Goal: Task Accomplishment & Management: Manage account settings

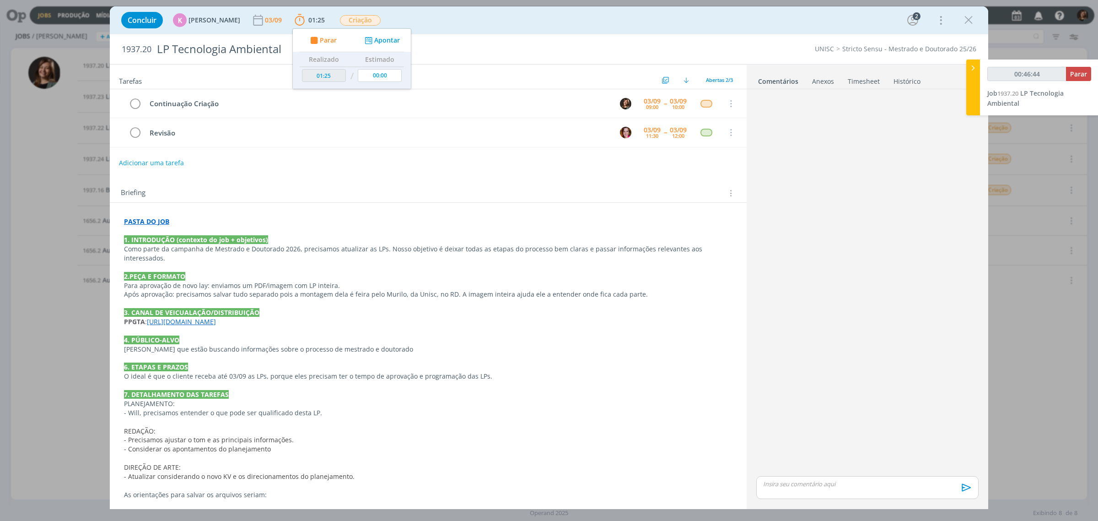
click at [198, 317] on link "[URL][DOMAIN_NAME]" at bounding box center [181, 321] width 69 height 9
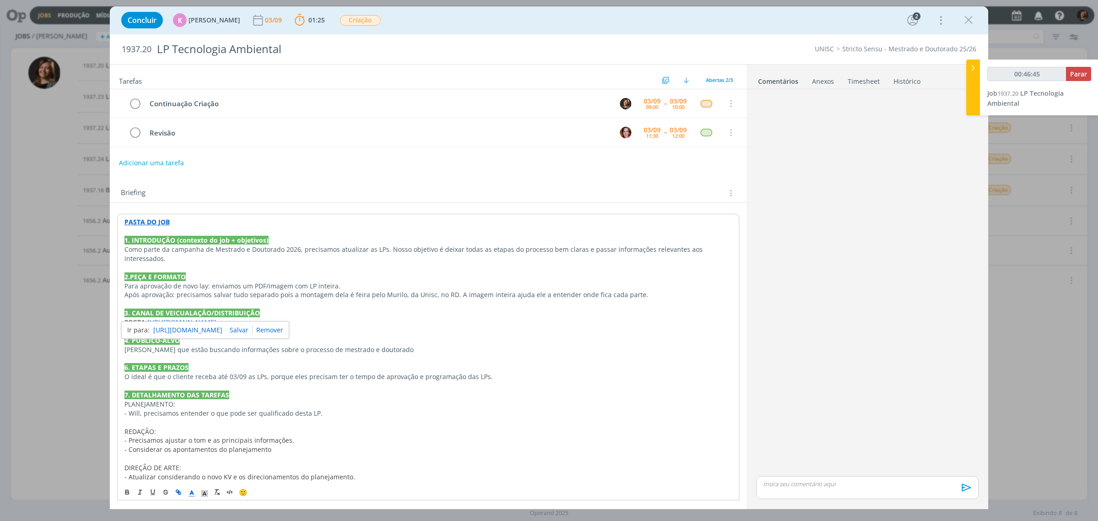
click at [218, 334] on link "[URL][DOMAIN_NAME]" at bounding box center [187, 330] width 69 height 12
click at [963, 28] on div "Concluir K [PERSON_NAME] [DATE] 01:25 Parar Apontar Data * [DATE] Horas * 00:00…" at bounding box center [549, 20] width 865 height 22
click at [965, 16] on icon "dialog" at bounding box center [969, 20] width 14 height 14
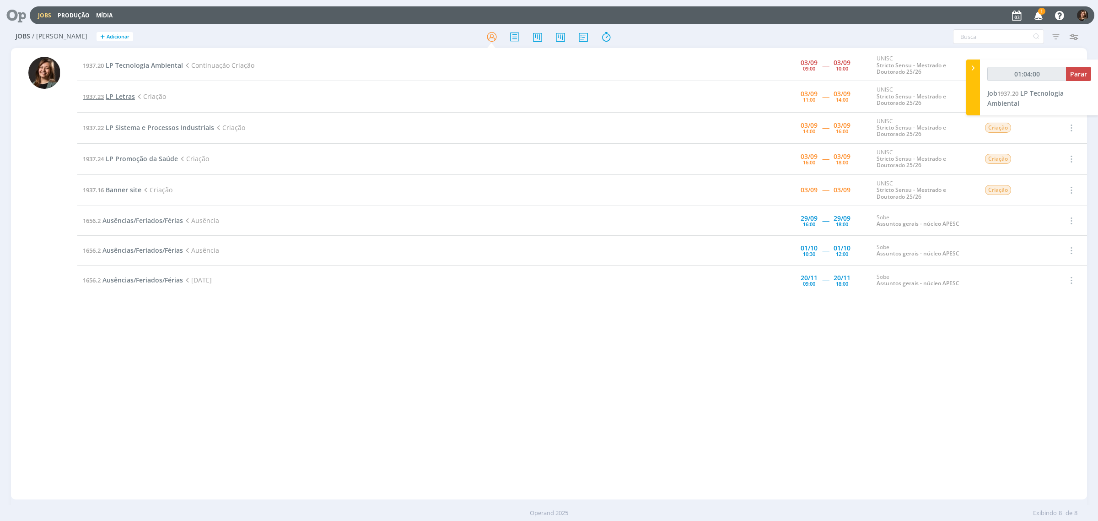
click at [113, 92] on span "LP Letras" at bounding box center [120, 96] width 29 height 9
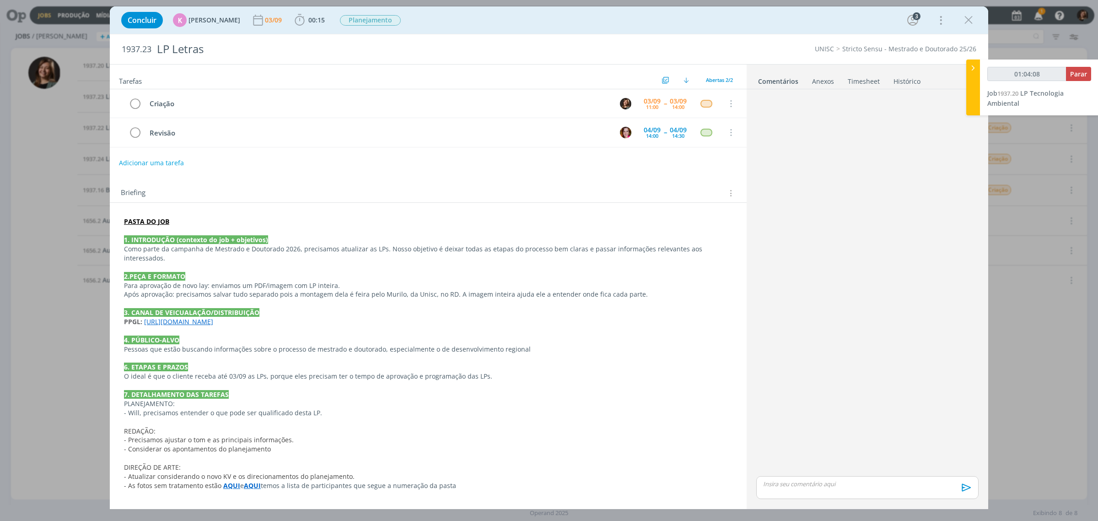
click at [194, 326] on p "dialog" at bounding box center [428, 330] width 608 height 9
click at [194, 322] on link "[URL][DOMAIN_NAME]" at bounding box center [179, 321] width 69 height 9
click at [197, 335] on div "[URL][DOMAIN_NAME]" at bounding box center [201, 339] width 168 height 17
click at [197, 338] on link "[URL][DOMAIN_NAME]" at bounding box center [183, 340] width 69 height 12
type input "01:14:10"
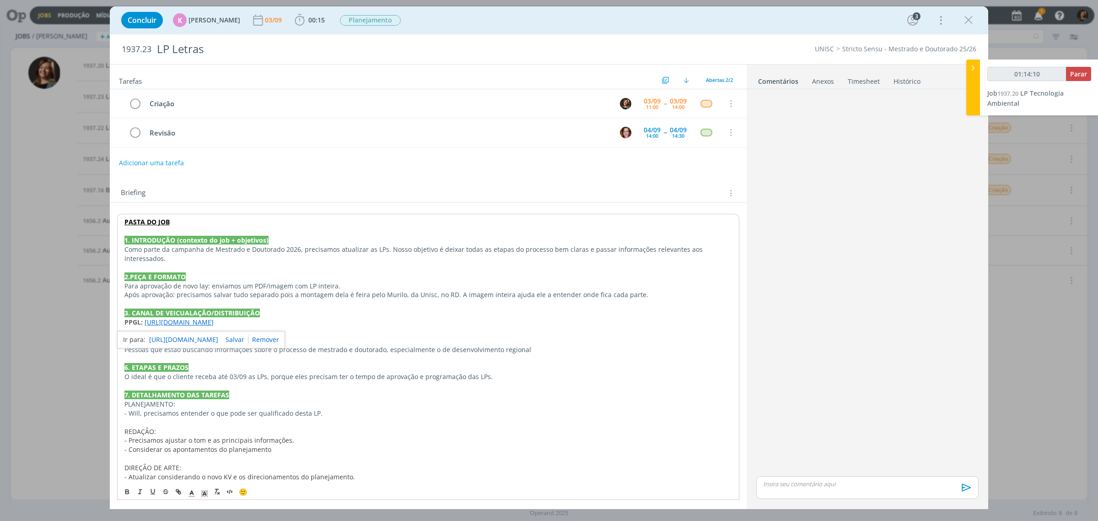
click at [1094, 74] on div "01:14:10 Parar Job 1937.20 LP Tecnologia Ambiental" at bounding box center [1039, 87] width 118 height 56
click at [1081, 76] on span "Parar" at bounding box center [1078, 74] width 17 height 9
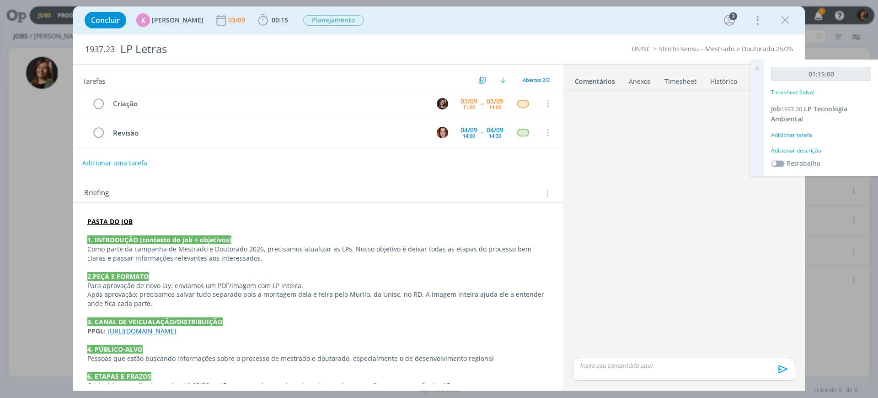
drag, startPoint x: 781, startPoint y: 128, endPoint x: 796, endPoint y: 142, distance: 20.4
click at [781, 128] on div "01:15:00 Timesheet Salvo! Job 1937.20 LP Tecnologia Ambiental Adicionar tarefa …" at bounding box center [821, 117] width 115 height 116
click at [796, 142] on div "01:15:00 Timesheet Salvo! Job 1937.20 LP Tecnologia Ambiental Adicionar tarefa …" at bounding box center [821, 117] width 115 height 116
click at [794, 134] on div "Adicionar tarefa" at bounding box center [821, 135] width 100 height 8
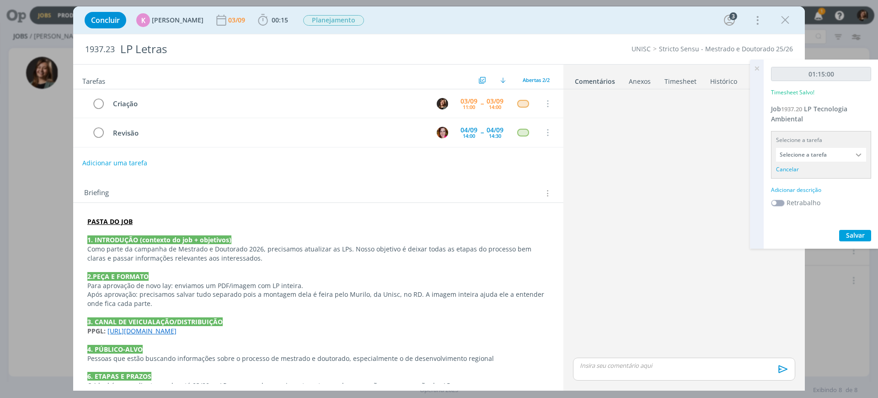
click at [799, 161] on div "Selecione a tarefa Selecione a tarefa Cancelar" at bounding box center [821, 155] width 100 height 48
click at [798, 150] on input "Selecione a tarefa" at bounding box center [821, 155] width 90 height 14
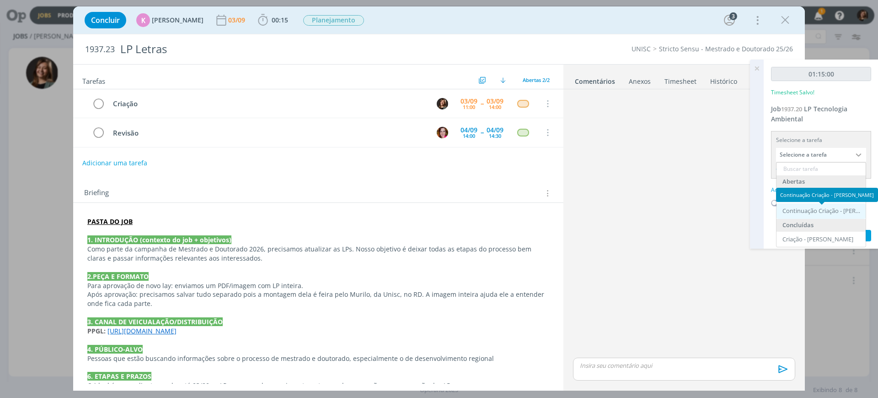
click at [812, 209] on div "Continuação Criação - Letícia Frantz" at bounding box center [822, 210] width 79 height 7
type input "Continuação Criação"
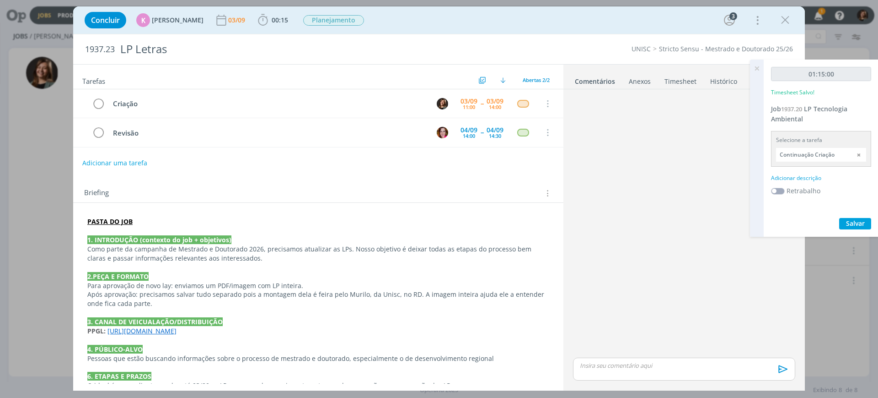
click at [804, 178] on div "Adicionar descrição" at bounding box center [821, 178] width 100 height 8
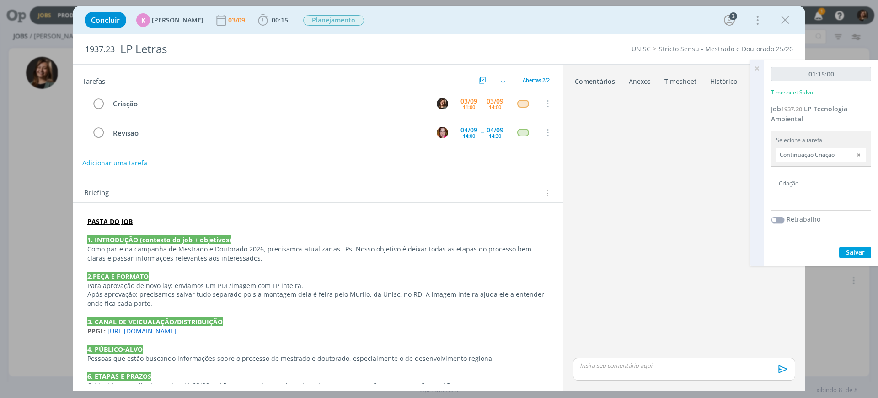
type textarea "Criação"
click at [857, 250] on span "Salvar" at bounding box center [855, 252] width 19 height 9
click at [100, 106] on icon "dialog" at bounding box center [98, 104] width 13 height 14
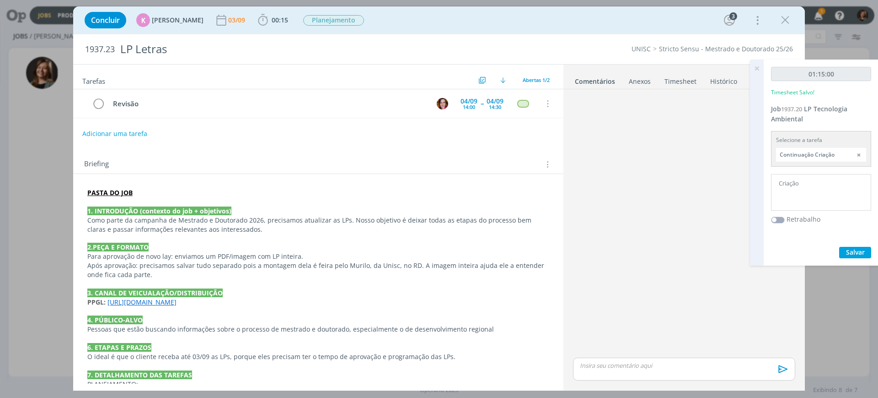
drag, startPoint x: 609, startPoint y: 348, endPoint x: 613, endPoint y: 365, distance: 17.4
click at [609, 350] on div "dialog" at bounding box center [685, 224] width 230 height 262
click at [613, 365] on p "dialog" at bounding box center [685, 365] width 208 height 8
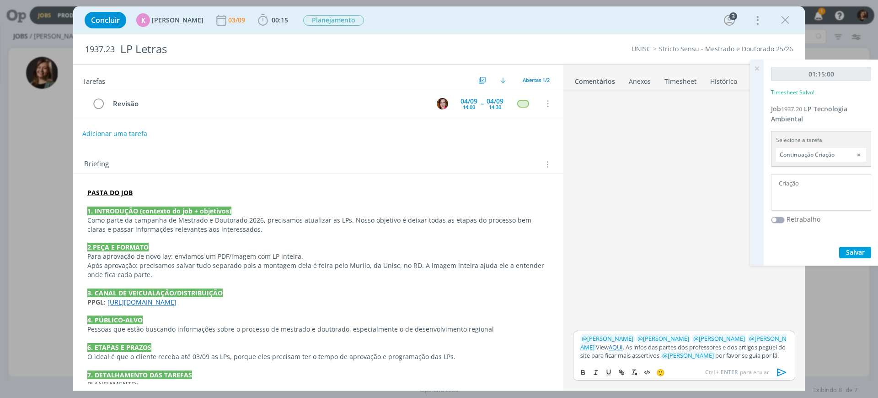
click at [745, 334] on span "@ Alexandre Assumpção" at bounding box center [720, 338] width 52 height 8
click at [757, 334] on span "﻿ @ Bruna Bueno ﻿" at bounding box center [684, 342] width 206 height 16
drag, startPoint x: 746, startPoint y: 338, endPoint x: 781, endPoint y: 322, distance: 38.7
click at [759, 322] on link "dialog" at bounding box center [745, 321] width 28 height 8
click at [776, 319] on div "dialog" at bounding box center [685, 211] width 230 height 236
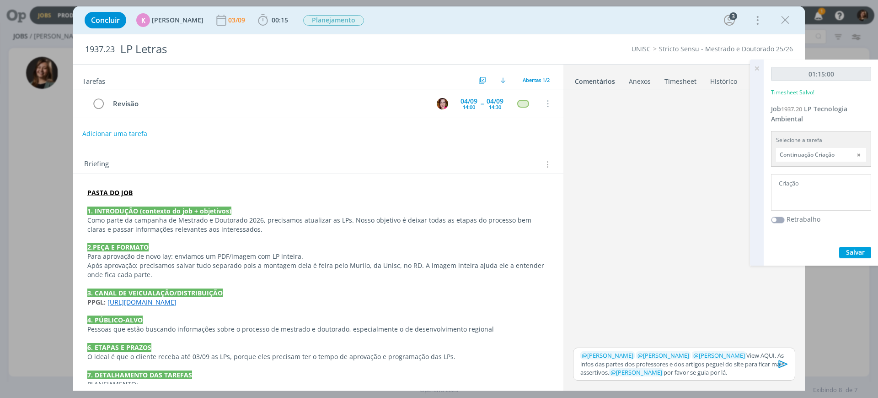
click at [765, 355] on p "﻿ @ [PERSON_NAME] ﻿ ﻿ @ [PERSON_NAME] ﻿ ﻿ @ [PERSON_NAME] ﻿ View AQUI. As infos…" at bounding box center [685, 363] width 208 height 25
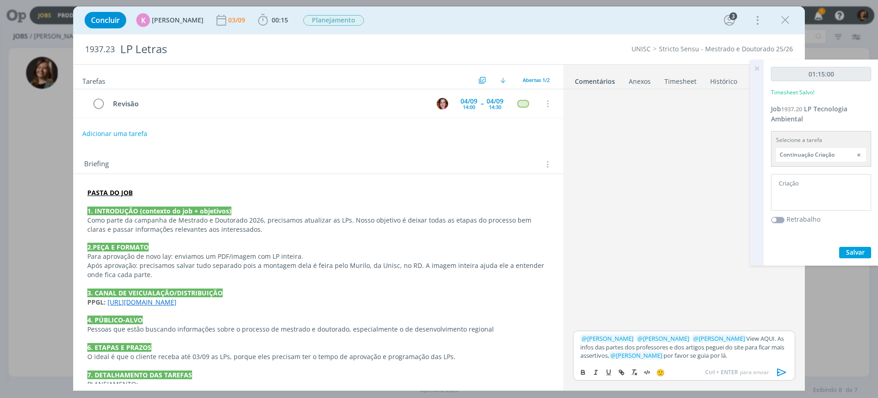
click at [759, 338] on p "﻿ @ [PERSON_NAME] ﻿ ﻿ @ [PERSON_NAME] ﻿ ﻿ @ [PERSON_NAME] ﻿ View AQUI. As infos…" at bounding box center [685, 346] width 208 height 25
click at [91, 182] on div "PASTA DO JOB 1. INTRODUÇÃO (contexto do job + objetivos) Como parte da campanha…" at bounding box center [318, 371] width 490 height 394
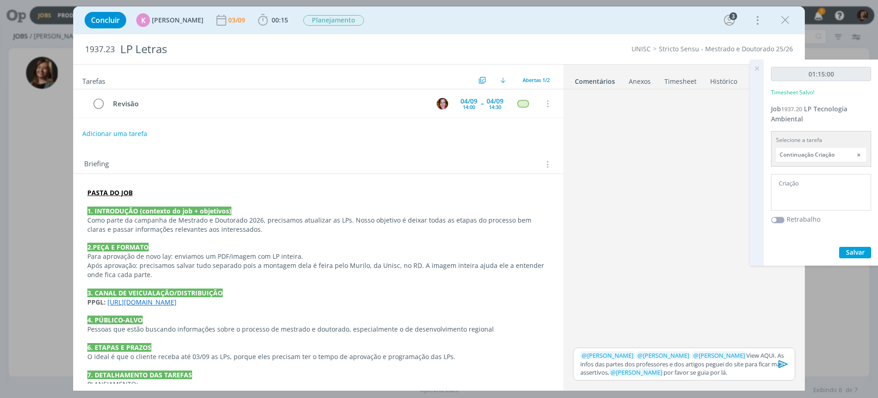
click at [95, 192] on strong "PASTA DO JOB" at bounding box center [109, 192] width 45 height 9
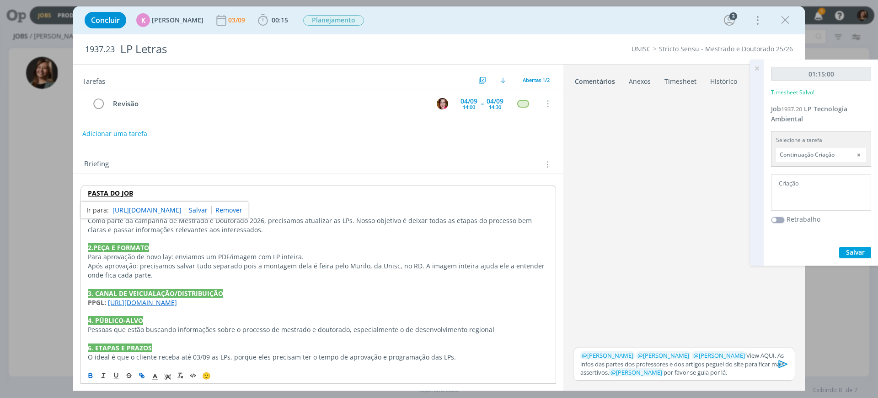
click at [135, 211] on link "https://sobeae.sharepoint.com/:f:/s/SOBEAE/Ehc-Nlu6FSJNtxDCcwCDQV0BcDpujBccriEQ…" at bounding box center [147, 210] width 69 height 12
drag, startPoint x: 734, startPoint y: 371, endPoint x: 520, endPoint y: 312, distance: 222.3
click at [520, 326] on div "Tarefas Usar Job de template Ordenar por: Prazo crescente Prazo decrescente Ord…" at bounding box center [439, 227] width 732 height 326
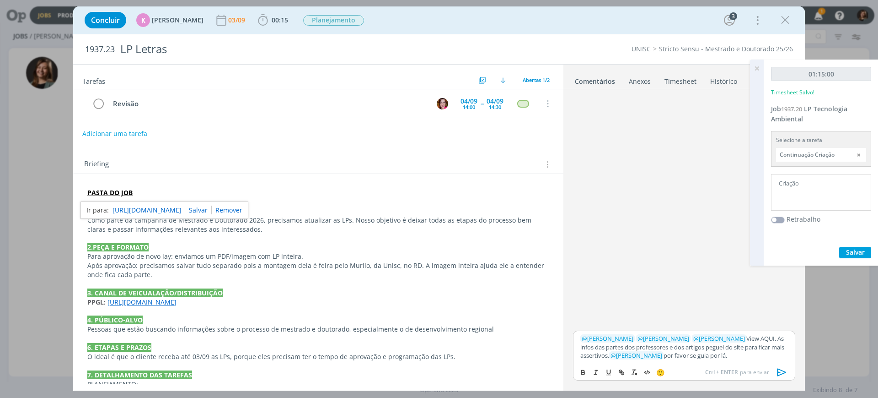
click at [736, 351] on p "﻿ @ [PERSON_NAME] ﻿ ﻿ @ [PERSON_NAME] ﻿ ﻿ @ [PERSON_NAME] ﻿ View AQUI. As infos…" at bounding box center [685, 346] width 208 height 25
drag, startPoint x: 739, startPoint y: 354, endPoint x: 561, endPoint y: 320, distance: 181.2
click at [562, 324] on div "Tarefas Usar Job de template Ordenar por: Prazo crescente Prazo decrescente Ord…" at bounding box center [439, 227] width 732 height 326
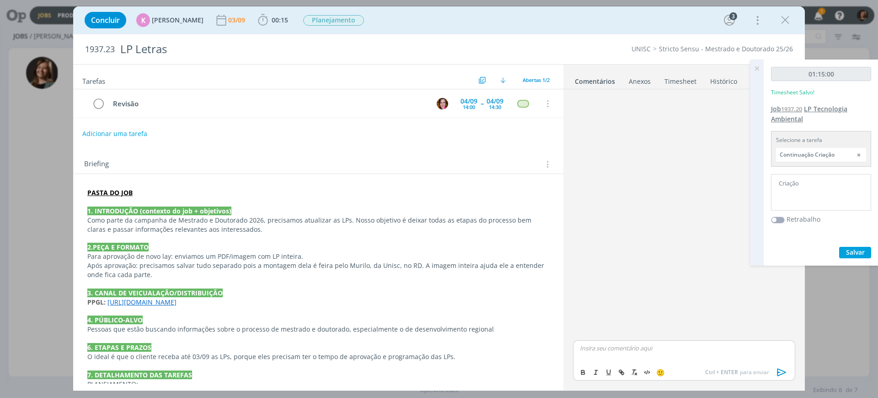
click at [816, 108] on span "LP Tecnologia Ambiental" at bounding box center [809, 113] width 76 height 19
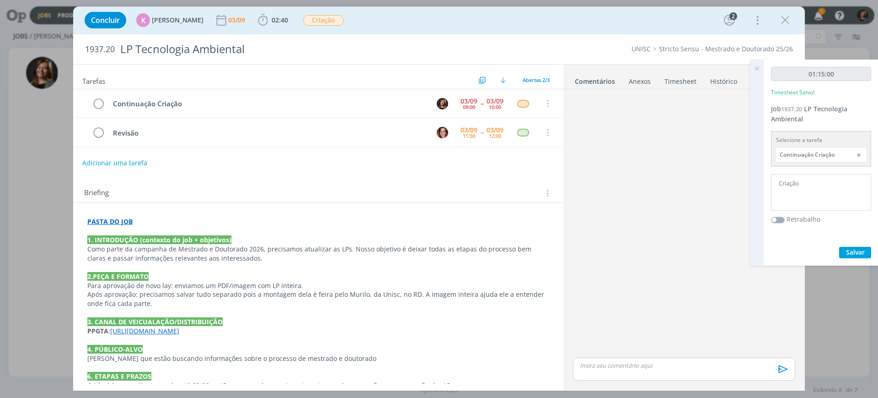
click at [675, 368] on p "dialog" at bounding box center [685, 365] width 208 height 8
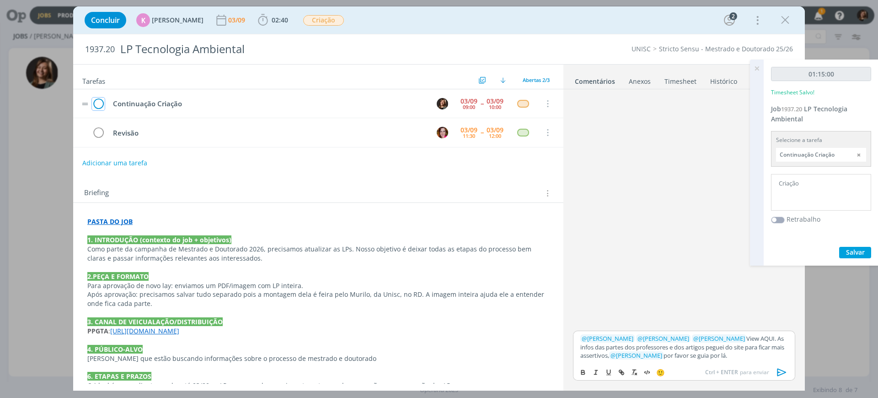
click at [96, 100] on icon "dialog" at bounding box center [98, 104] width 13 height 14
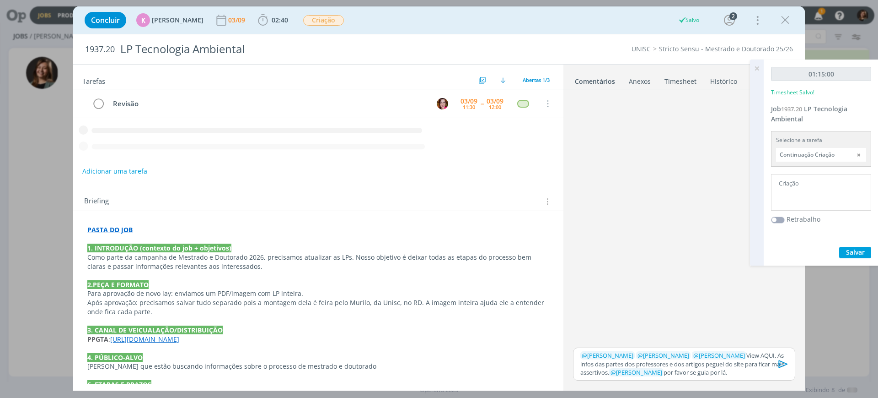
click at [742, 369] on p "﻿ @ Karoline Arend ﻿ ﻿ @ Beatriz Luchese ﻿ ﻿ @ Bruna Bueno ﻿ View AQUI. As info…" at bounding box center [685, 363] width 208 height 25
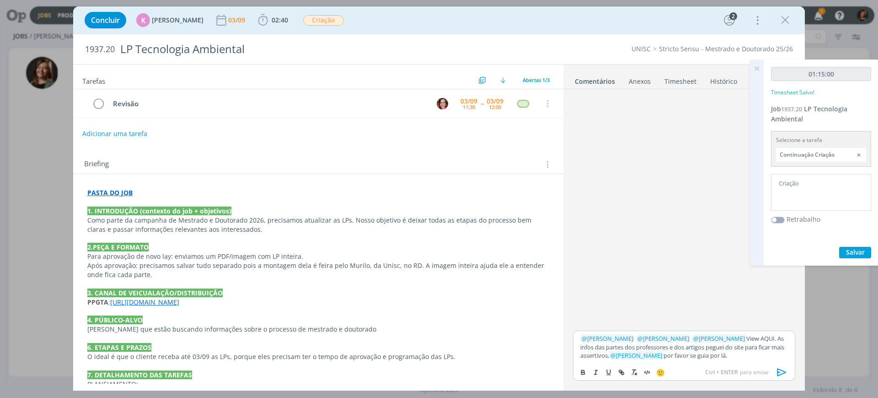
click at [760, 333] on div "﻿ @ Karoline Arend ﻿ ﻿ @ Beatriz Luchese ﻿ ﻿ @ Bruna Bueno ﻿ View AQUI. As info…" at bounding box center [684, 346] width 222 height 32
click at [110, 194] on strong "PASTA DO JOB" at bounding box center [109, 192] width 45 height 9
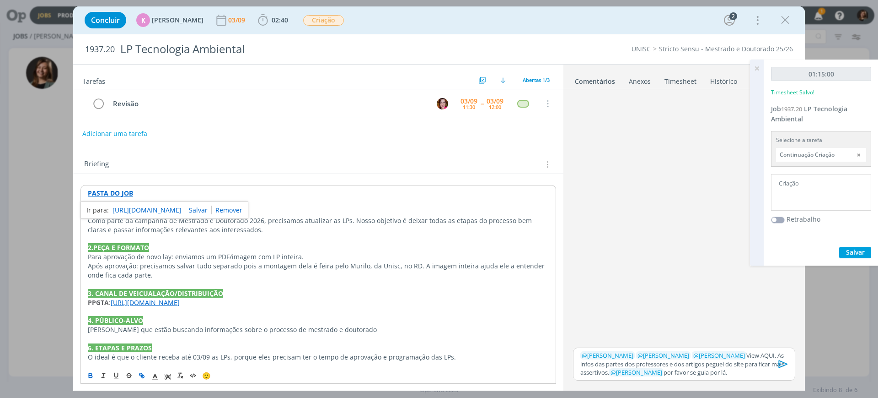
click at [132, 204] on link "https://sobeae.sharepoint.com/:f:/s/SOBEAE/EvRAjfxdu4dMmwrOaxUXN-kBdllDKcdKwkhL…" at bounding box center [147, 210] width 69 height 12
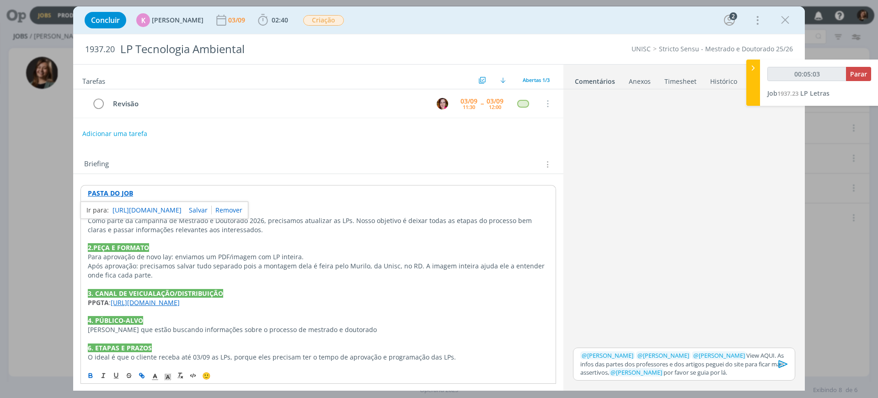
click at [757, 355] on p "﻿ @ Karoline Arend ﻿ ﻿ @ Beatriz Luchese ﻿ ﻿ @ Bruna Bueno ﻿ View AQUI. As info…" at bounding box center [685, 363] width 208 height 25
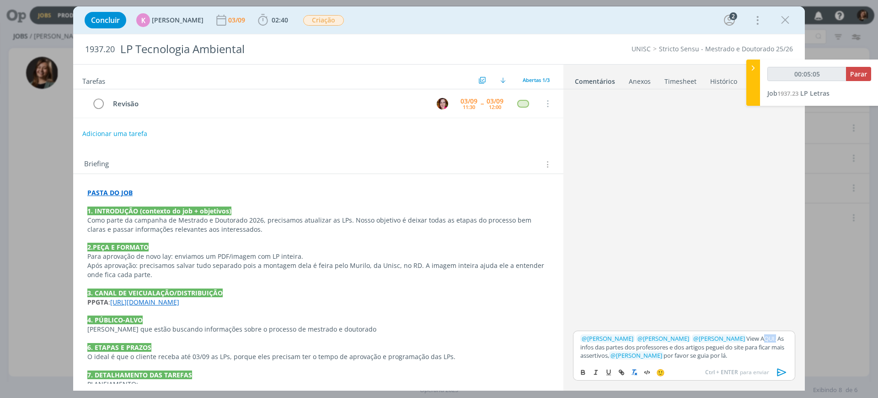
type input "00:05:06"
click at [626, 371] on button "dialog" at bounding box center [622, 371] width 13 height 11
paste input "https://sobeae.sharepoint.com/:f:/s/SOBEAE/EiF_8ZFl8LRLrDHwcDkzpEIBIl3Rn0q444fB…"
type input "https://sobeae.sharepoint.com/:f:/s/SOBEAE/EiF_8ZFl8LRLrDHwcDkzpEIBIl3Rn0q444fB…"
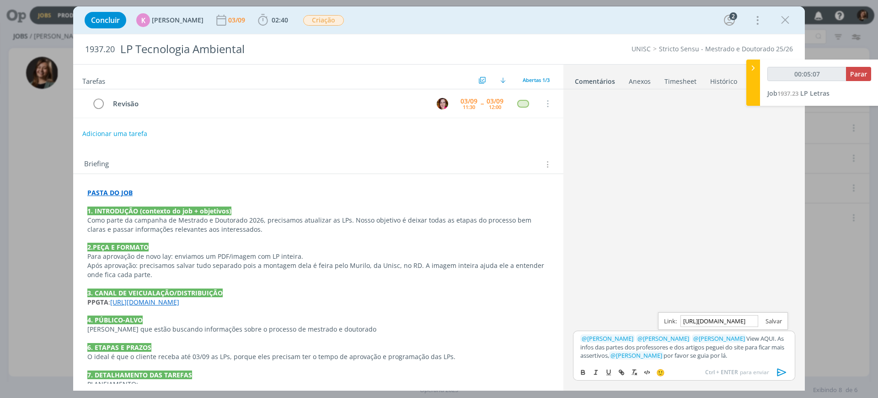
type input "00:05:08"
type input "https://sobeae.sharepoint.com/:f:/s/SOBEAE/EiF_8ZFl8LRLrDHwcDkzpEIBIl3Rn0q444fB…"
click at [775, 321] on link "dialog" at bounding box center [771, 321] width 24 height 8
click at [787, 373] on icon "dialog" at bounding box center [782, 372] width 14 height 14
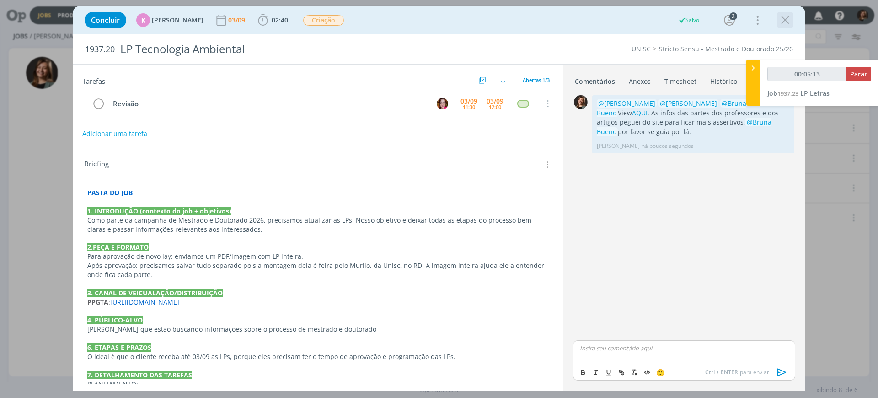
click at [784, 17] on icon "dialog" at bounding box center [786, 20] width 14 height 14
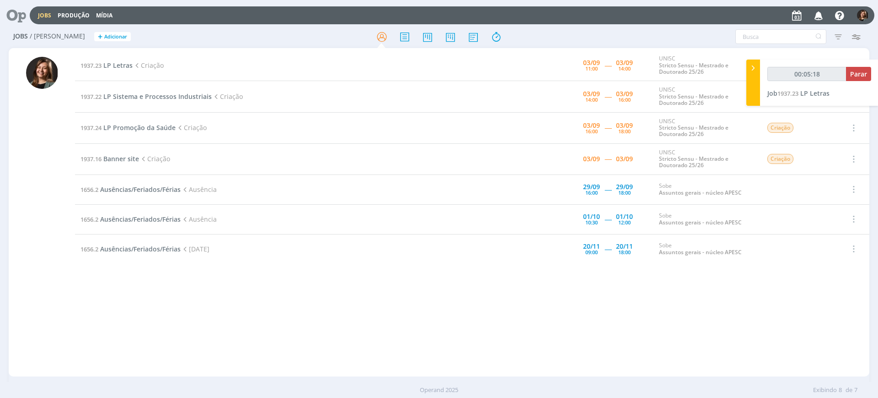
type input "00:05:19"
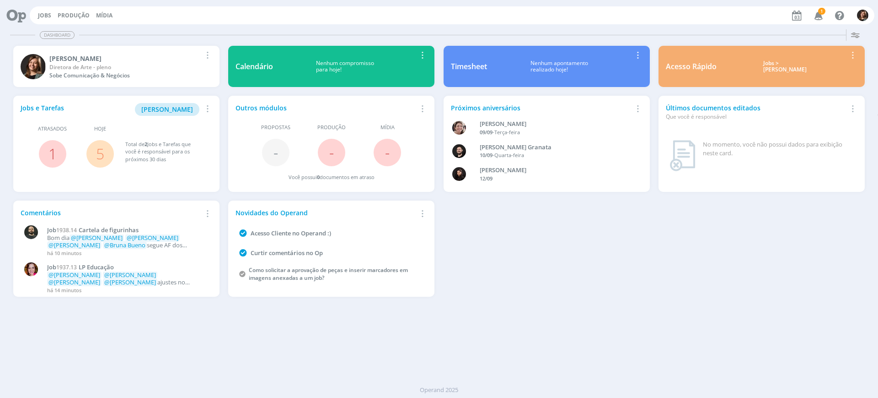
click at [765, 68] on div "Jobs > Minha pauta" at bounding box center [786, 66] width 124 height 13
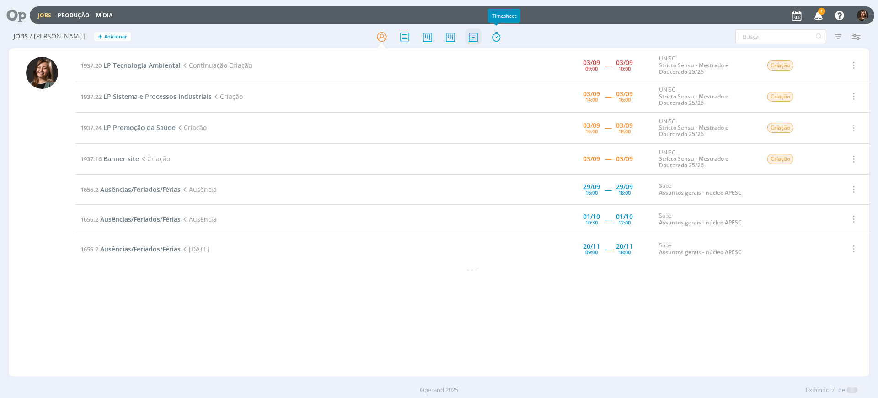
click at [479, 38] on icon at bounding box center [473, 37] width 16 height 18
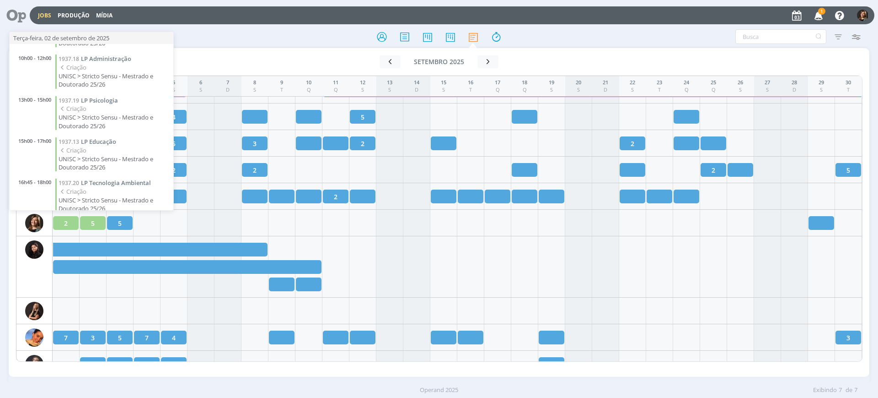
scroll to position [53, 0]
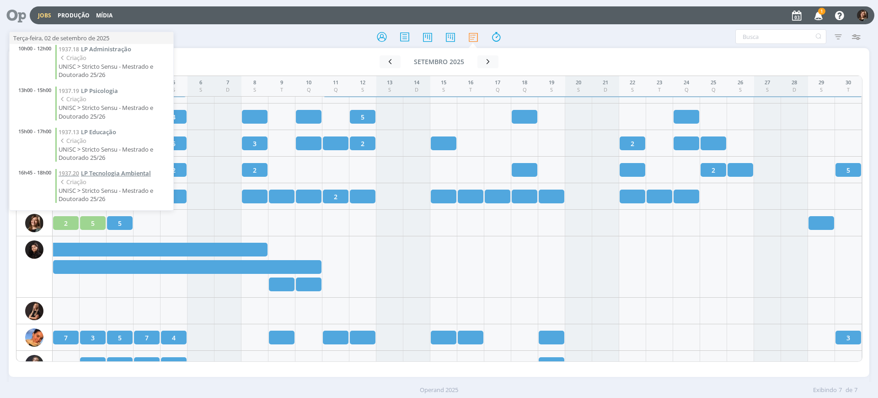
click at [106, 172] on span "LP Tecnologia Ambiental" at bounding box center [116, 173] width 70 height 8
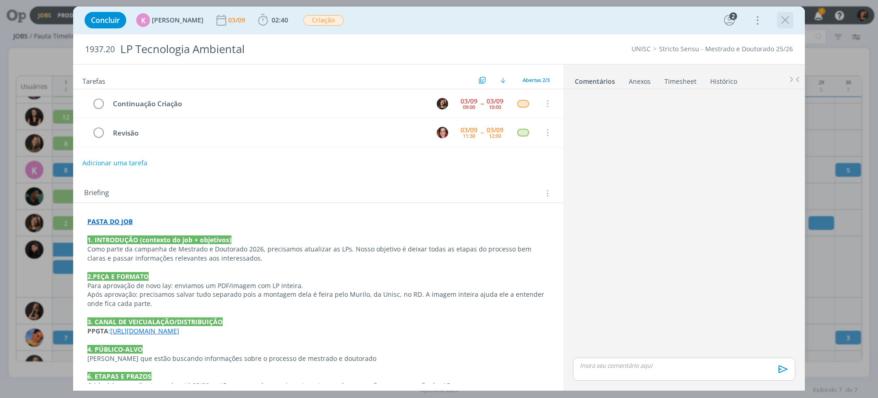
click at [786, 18] on icon "dialog" at bounding box center [786, 20] width 14 height 14
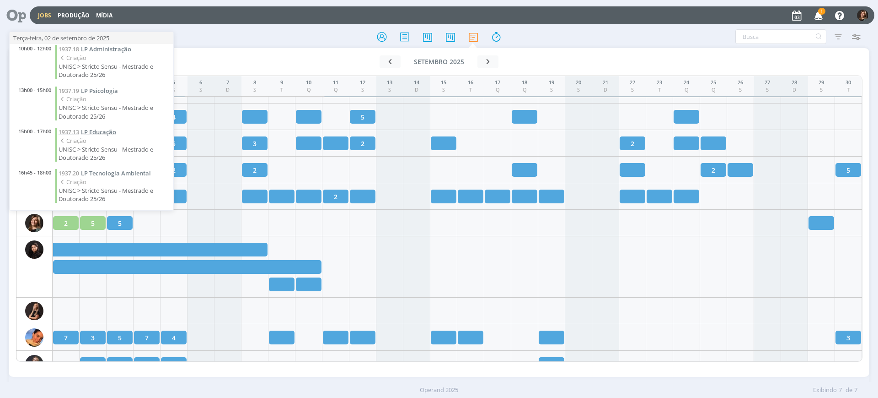
scroll to position [53, 0]
click at [102, 135] on span "LP Educação" at bounding box center [98, 132] width 35 height 8
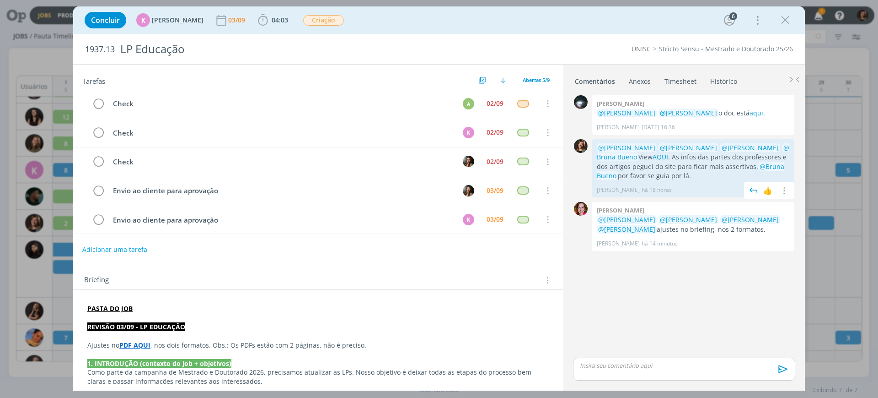
drag, startPoint x: 763, startPoint y: 174, endPoint x: 596, endPoint y: 141, distance: 170.1
click at [596, 141] on div "@Karoline Arend @Beatriz Luchese @Alexandre Assumpção @Bruna Bueno View AQUI . …" at bounding box center [693, 168] width 202 height 58
copy p "@Karoline Arend @Beatriz Luchese @Alexandre Assumpção @Bruna Bueno View AQUI . …"
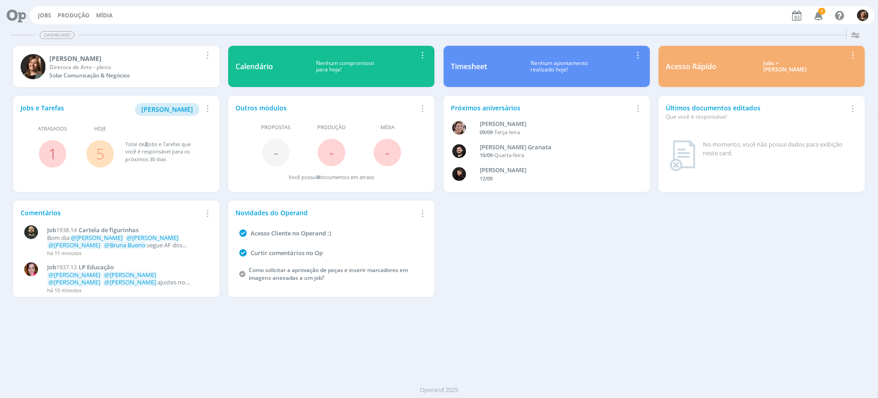
click at [753, 60] on div "Jobs > Minha pauta" at bounding box center [786, 66] width 124 height 13
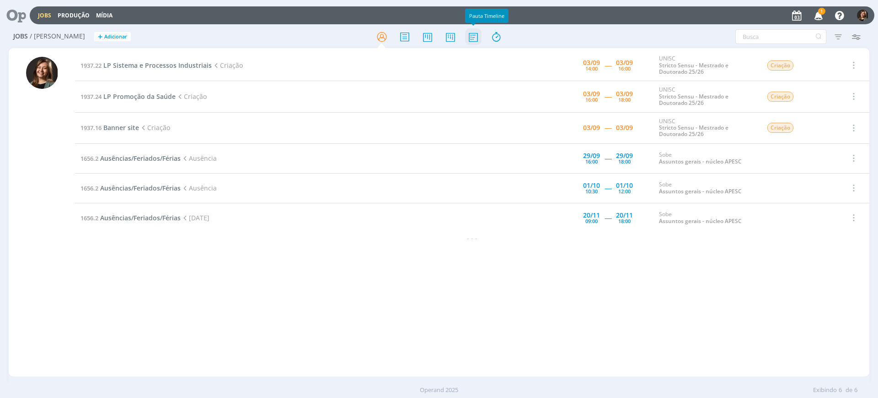
click at [478, 38] on icon at bounding box center [473, 37] width 16 height 18
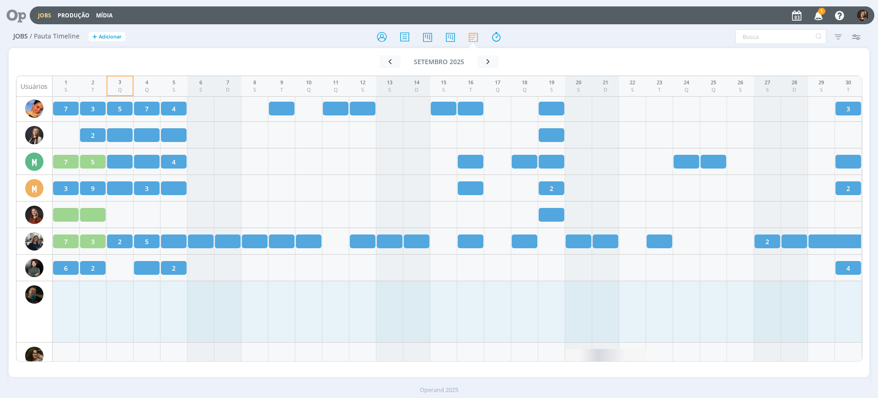
scroll to position [801, 0]
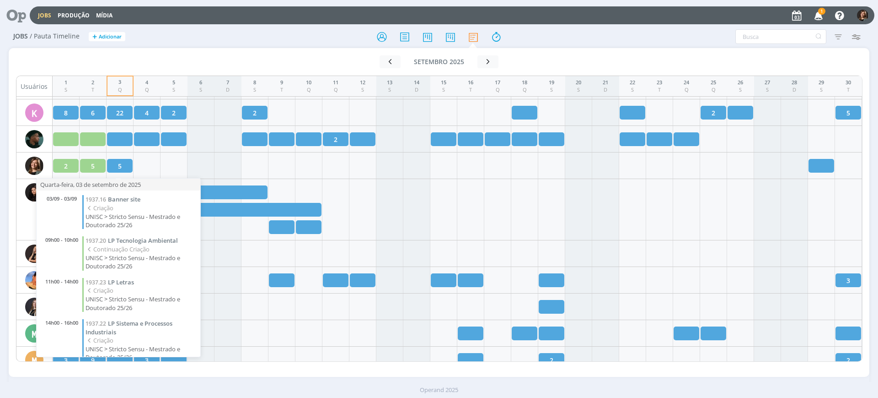
click at [113, 276] on div "03/09 - 03/09 1937.16 Banner site Criação UNISC > Stricto Sensu - Mestrado e Do…" at bounding box center [119, 273] width 164 height 166
click at [113, 283] on span "LP Letras" at bounding box center [121, 282] width 26 height 8
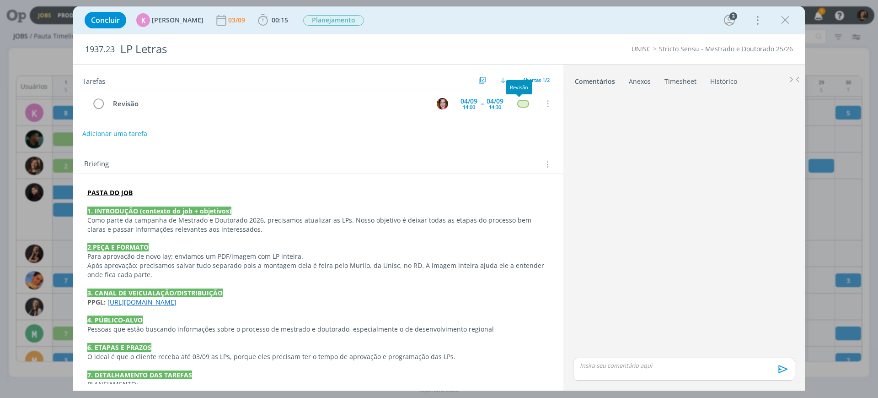
click at [536, 73] on div "Tarefas Usar Job de template Ordenar por: Prazo crescente Prazo decrescente Ord…" at bounding box center [318, 77] width 490 height 25
click at [535, 80] on span "Abertas 1/2" at bounding box center [536, 79] width 27 height 7
drag, startPoint x: 536, startPoint y: 100, endPoint x: 485, endPoint y: 111, distance: 51.9
click at [535, 100] on span "Todas 2" at bounding box center [535, 101] width 21 height 8
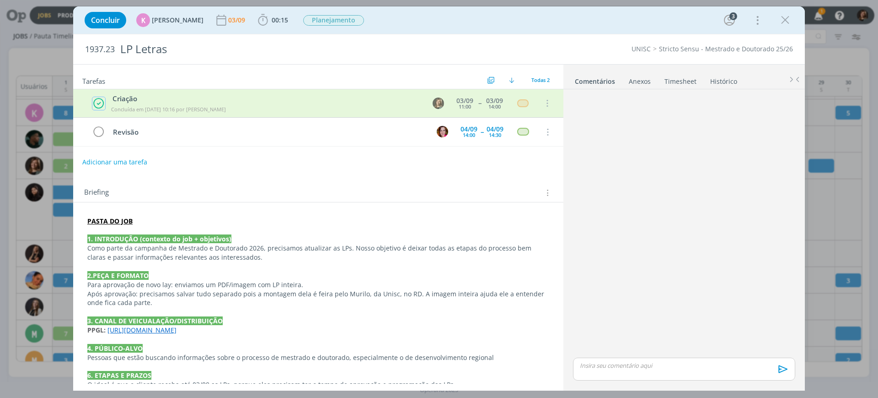
click at [96, 105] on icon "dialog" at bounding box center [98, 103] width 11 height 12
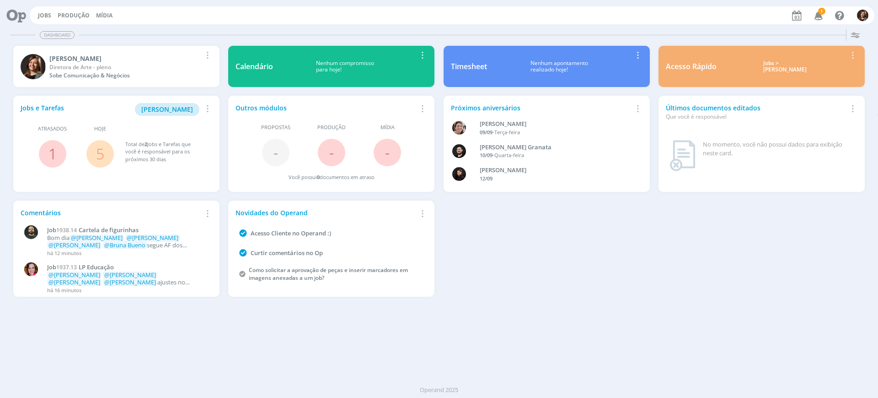
click at [784, 70] on div "Jobs > Minha pauta" at bounding box center [786, 66] width 124 height 13
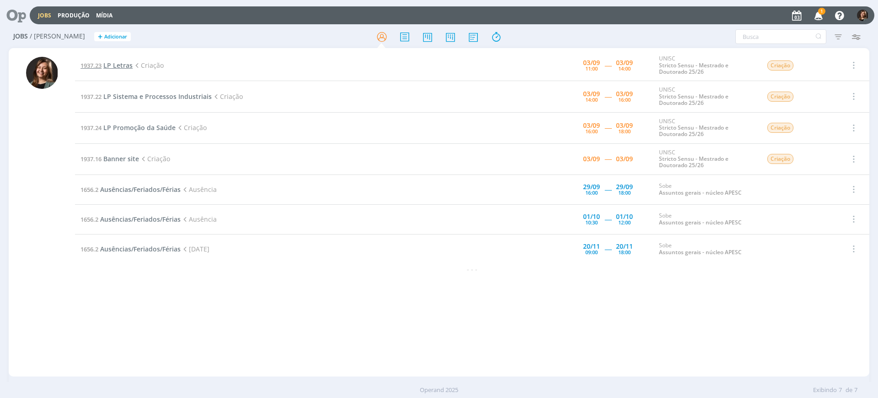
click at [124, 69] on span "LP Letras" at bounding box center [117, 65] width 29 height 9
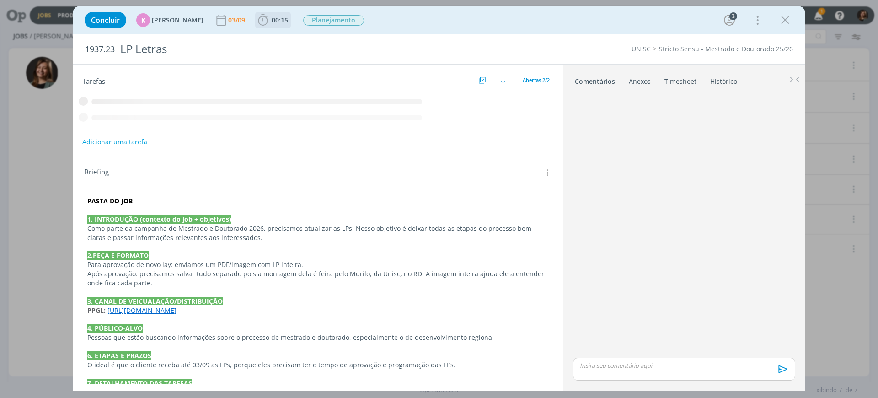
click at [279, 20] on span "00:15" at bounding box center [280, 20] width 16 height 9
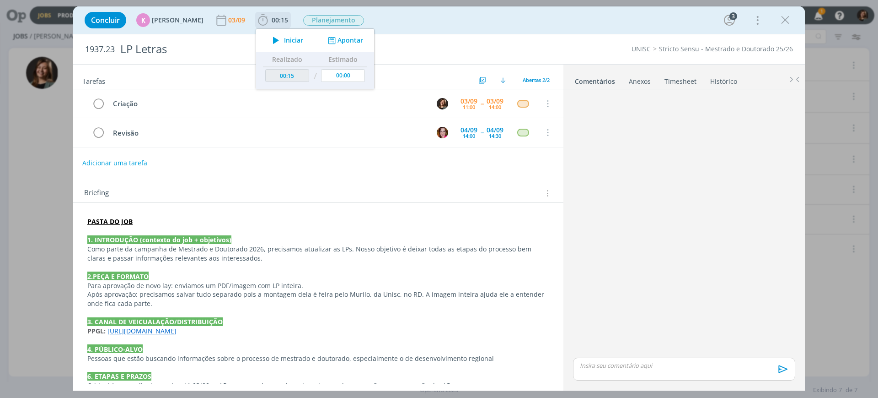
click at [277, 37] on icon "dialog" at bounding box center [276, 40] width 16 height 12
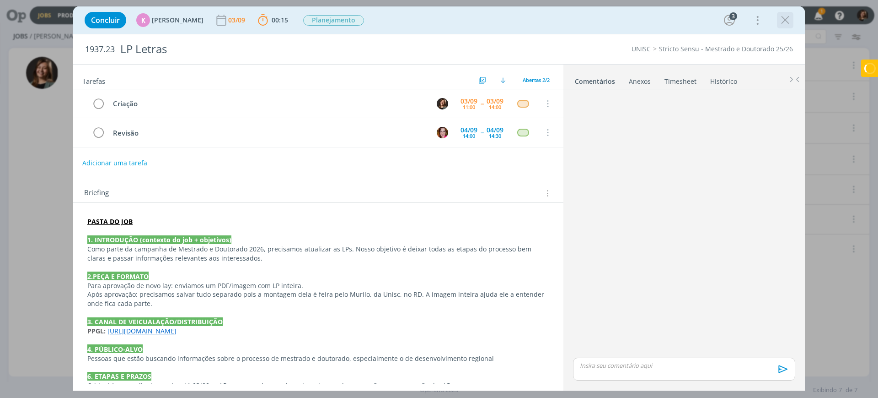
click at [779, 22] on icon "dialog" at bounding box center [786, 20] width 14 height 14
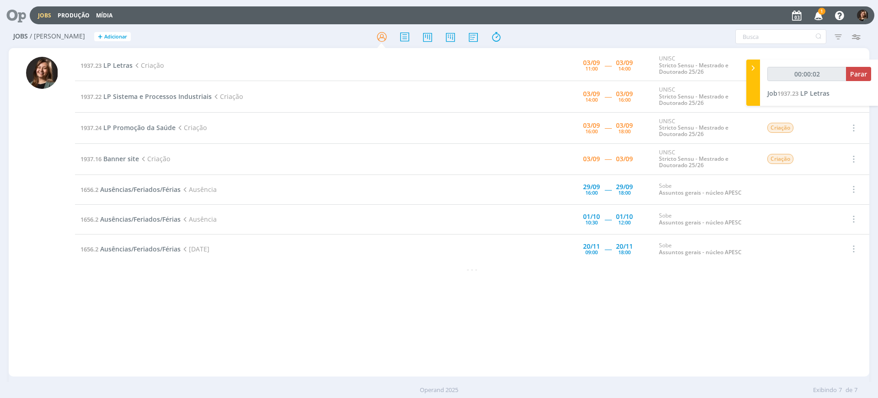
click at [825, 15] on div at bounding box center [439, 199] width 878 height 398
click at [823, 16] on icon "button" at bounding box center [819, 15] width 16 height 16
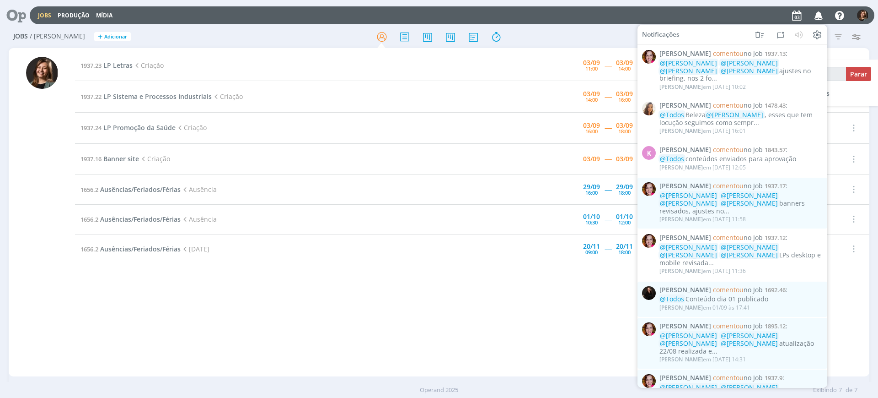
click at [818, 15] on icon "button" at bounding box center [819, 15] width 16 height 16
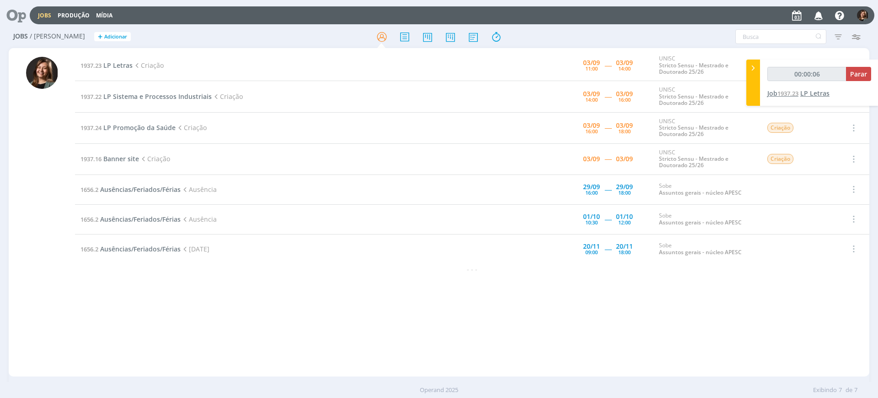
click at [799, 91] on span "1937.23" at bounding box center [788, 93] width 21 height 8
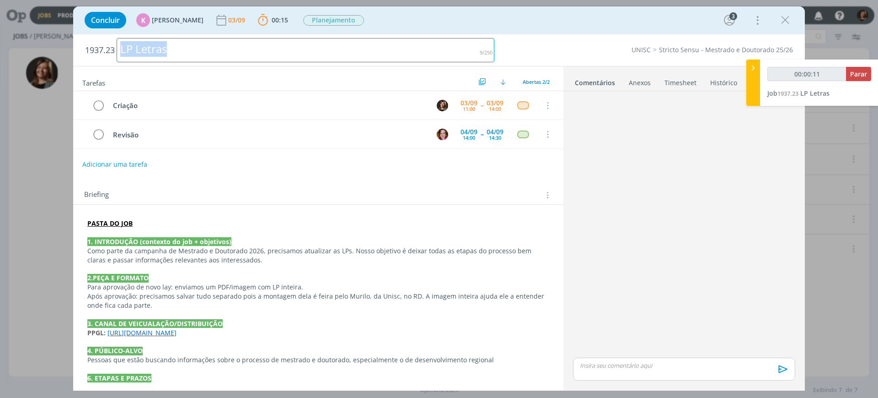
drag, startPoint x: 155, startPoint y: 52, endPoint x: 118, endPoint y: 49, distance: 36.7
click at [118, 49] on div "LP Letras" at bounding box center [306, 50] width 378 height 24
copy div "LP Letras"
type input "00:11:44"
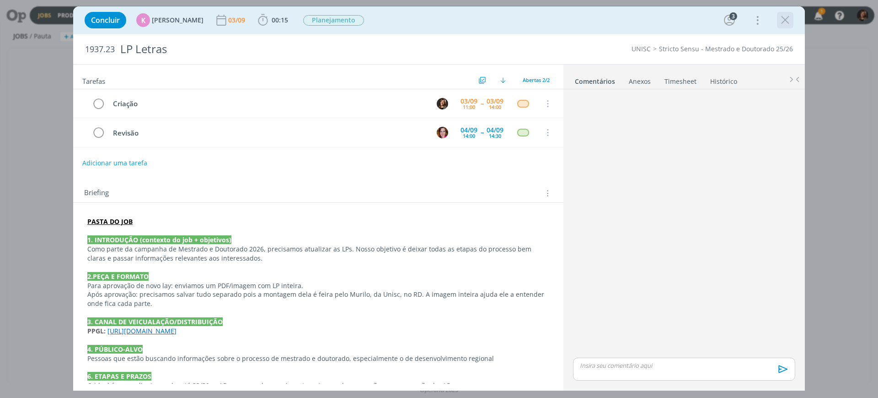
click at [786, 22] on icon "dialog" at bounding box center [786, 20] width 14 height 14
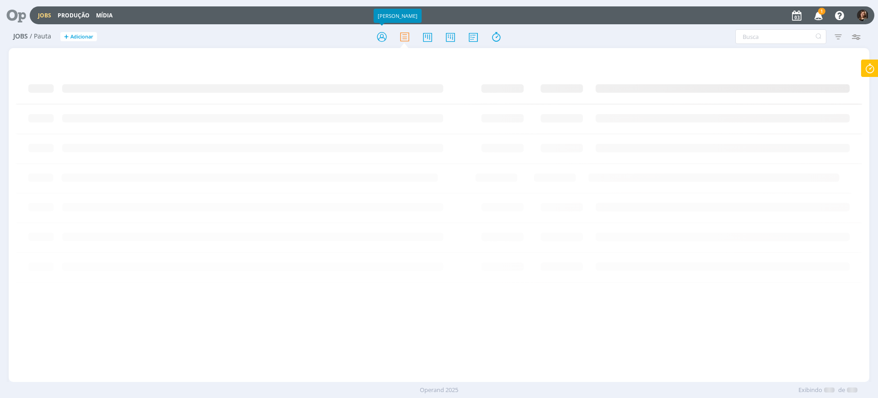
click at [395, 35] on div at bounding box center [439, 36] width 287 height 16
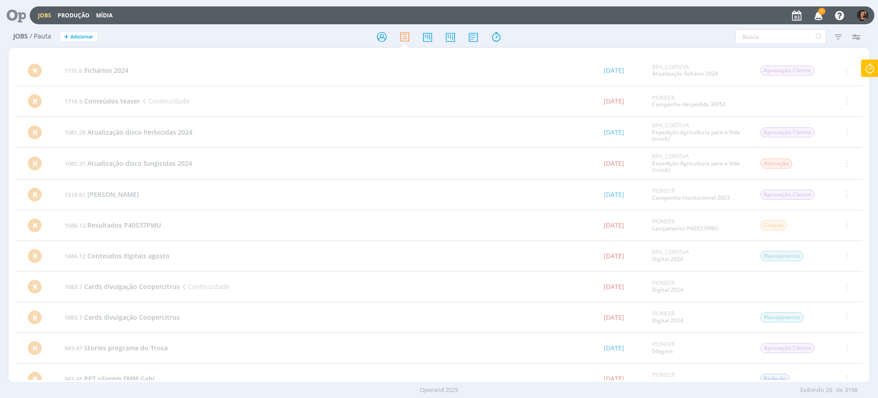
click at [371, 34] on div at bounding box center [439, 36] width 287 height 16
click at [384, 38] on icon at bounding box center [382, 37] width 16 height 18
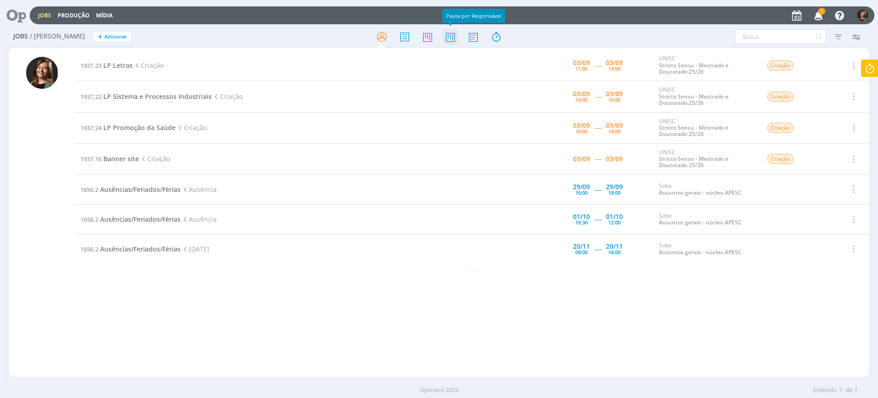
click at [450, 32] on icon at bounding box center [450, 37] width 16 height 18
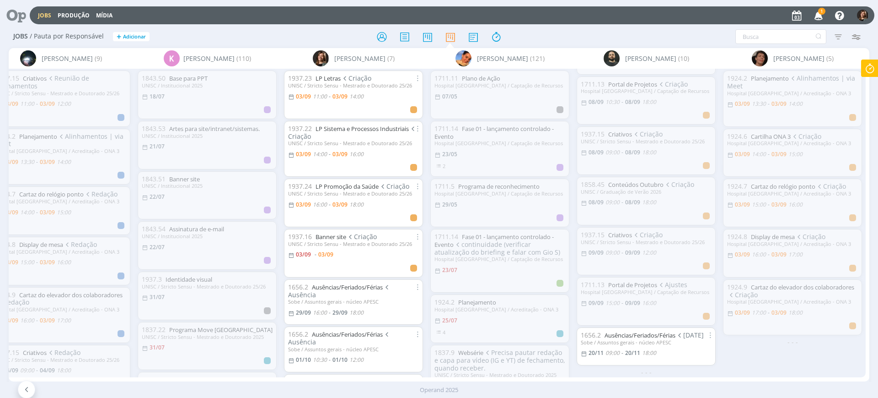
scroll to position [52, 0]
click at [389, 38] on icon at bounding box center [382, 37] width 16 height 18
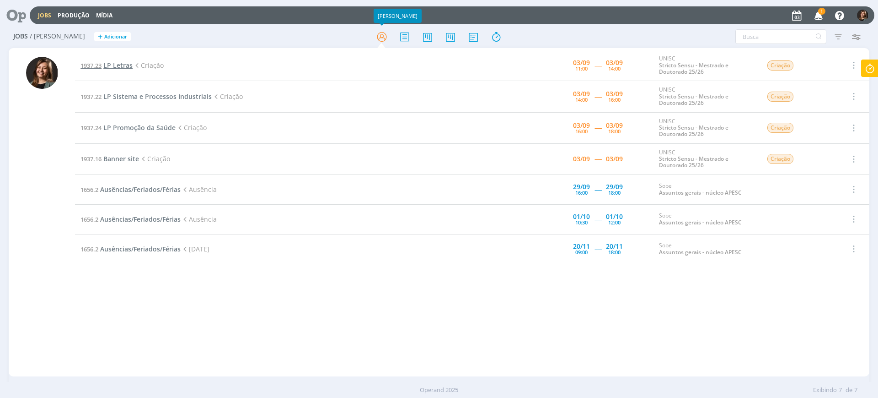
click at [111, 65] on span "LP Letras" at bounding box center [117, 65] width 29 height 9
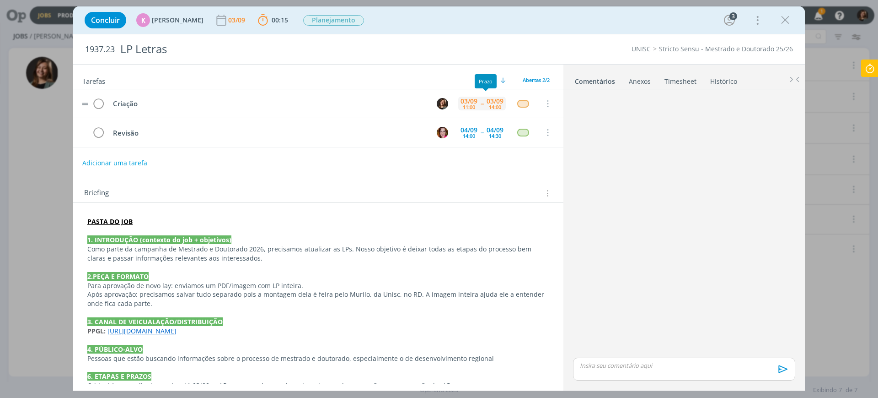
click at [493, 107] on div "14:00" at bounding box center [495, 106] width 12 height 5
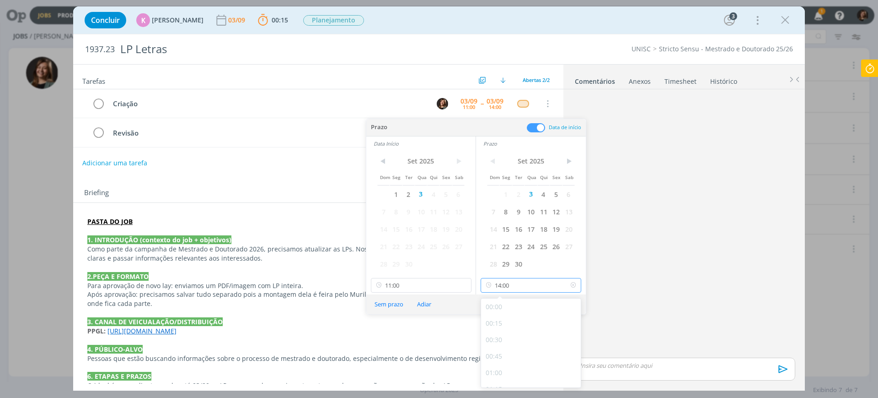
click at [514, 286] on input "14:00" at bounding box center [531, 285] width 101 height 15
click at [502, 307] on div "12:00" at bounding box center [532, 301] width 102 height 16
type input "12:00"
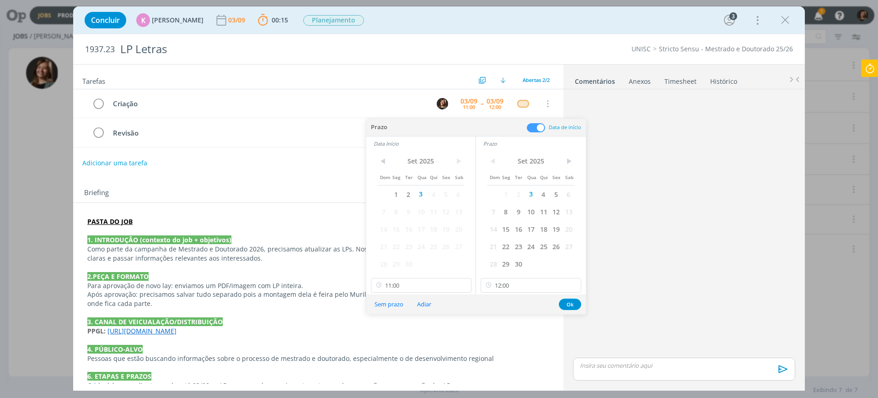
click at [447, 292] on div "< Set 2025 > Dom Seg Ter Qua Qui Sex Sab 1 2 3 4 5 6 7 8 9 10 11 12 13 14 15 16…" at bounding box center [420, 223] width 109 height 144
click at [443, 288] on input "11:00" at bounding box center [421, 285] width 101 height 15
click at [397, 312] on div "10:00" at bounding box center [422, 310] width 102 height 16
type input "10:00"
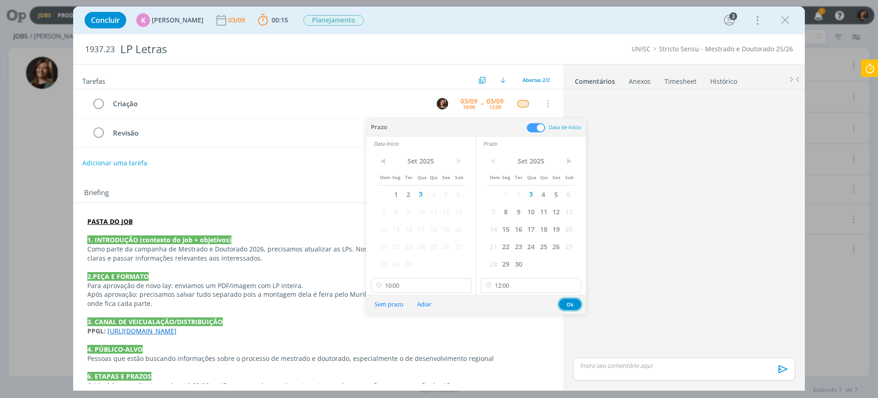
click at [571, 307] on button "Ok" at bounding box center [570, 303] width 22 height 11
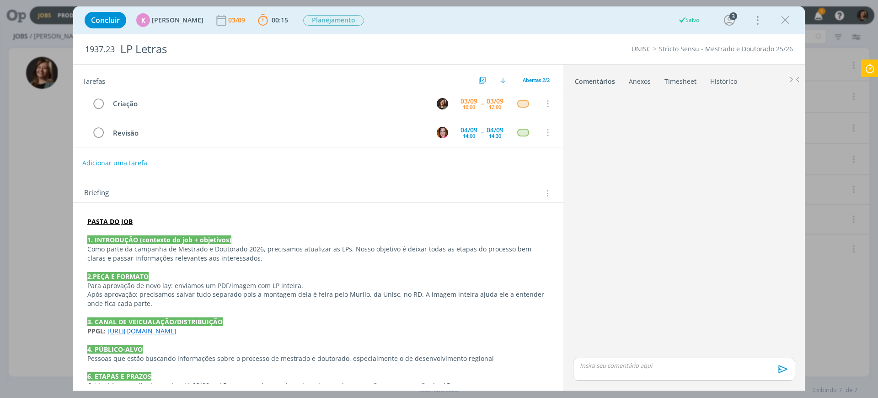
click at [795, 16] on div "Concluir K Karoline Arend 03/09 00:15 Parar Apontar Data * 03/09/2025 Horas * 0…" at bounding box center [439, 20] width 718 height 22
click at [786, 17] on icon "dialog" at bounding box center [786, 20] width 14 height 14
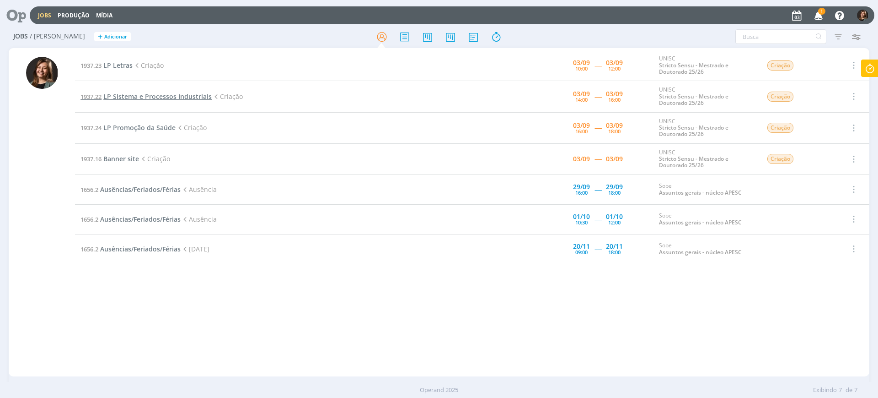
click at [159, 96] on span "LP Sistema e Processos Industriais" at bounding box center [157, 96] width 108 height 9
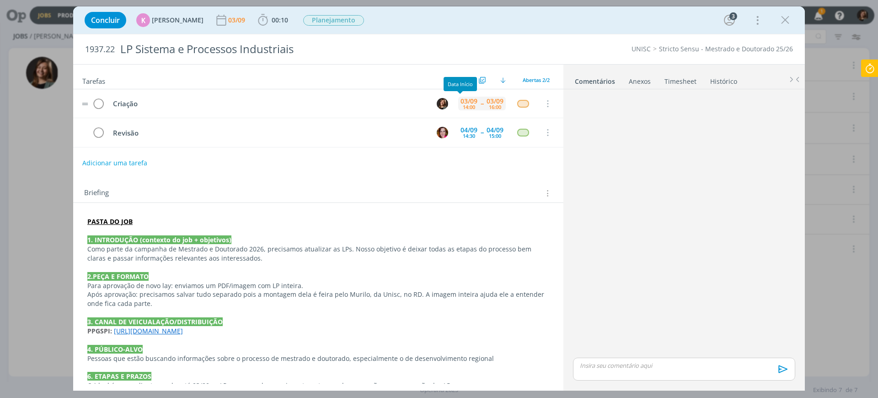
click at [464, 104] on div "14:00" at bounding box center [469, 106] width 12 height 5
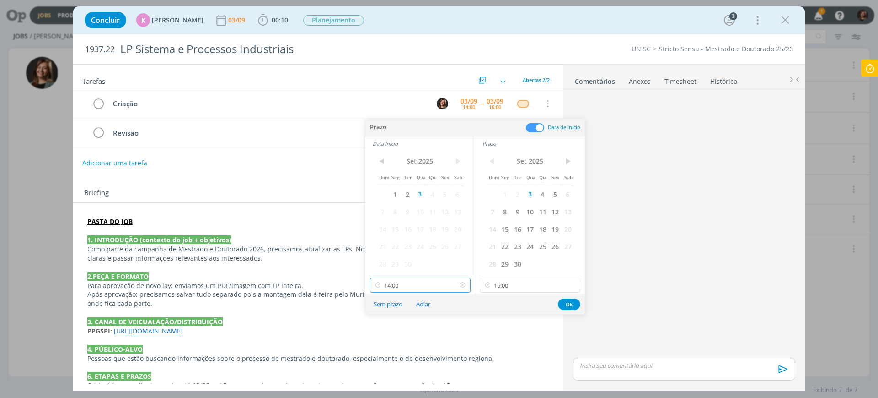
click at [409, 282] on input "14:00" at bounding box center [420, 285] width 101 height 15
click at [398, 312] on div "13:00" at bounding box center [422, 310] width 102 height 16
type input "13:00"
click at [523, 280] on input "16:00" at bounding box center [530, 285] width 101 height 15
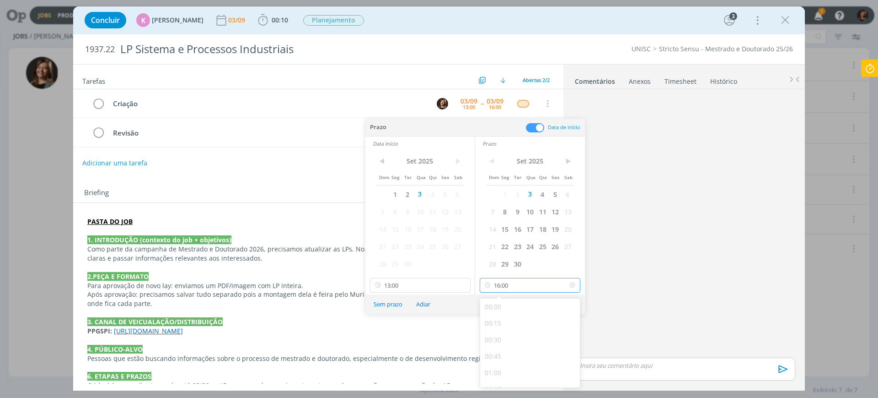
scroll to position [985, 0]
click at [500, 312] on div "15:00" at bounding box center [531, 310] width 102 height 16
type input "15:00"
click at [564, 305] on button "Ok" at bounding box center [569, 303] width 22 height 11
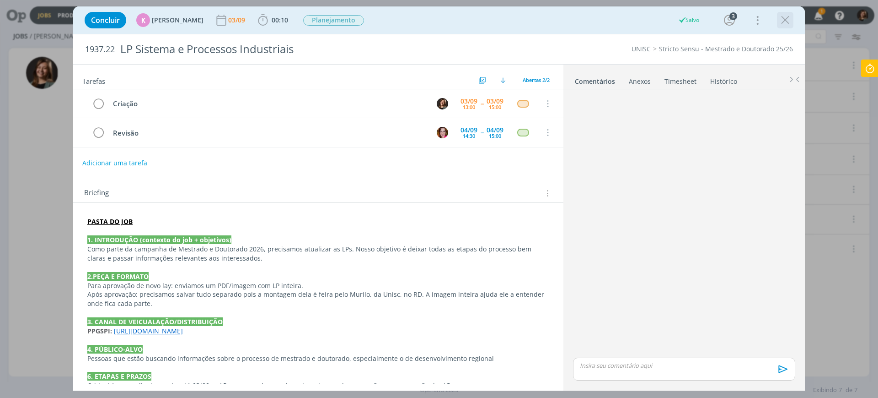
click at [788, 16] on icon "dialog" at bounding box center [786, 20] width 14 height 14
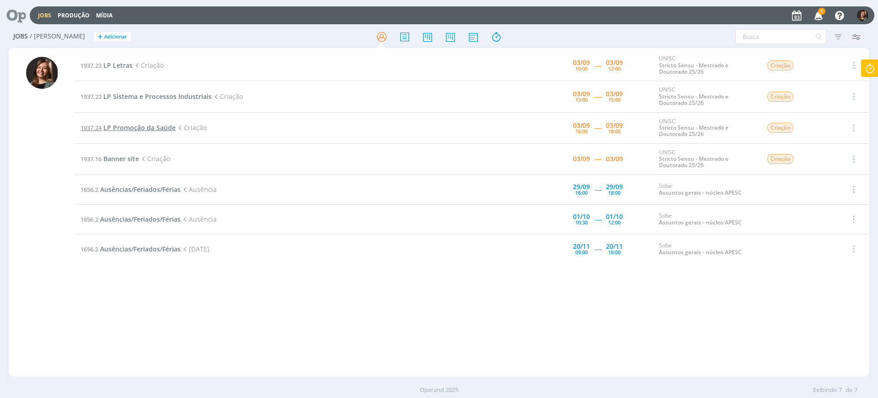
click at [138, 129] on span "LP Promoção da Saúde" at bounding box center [139, 127] width 72 height 9
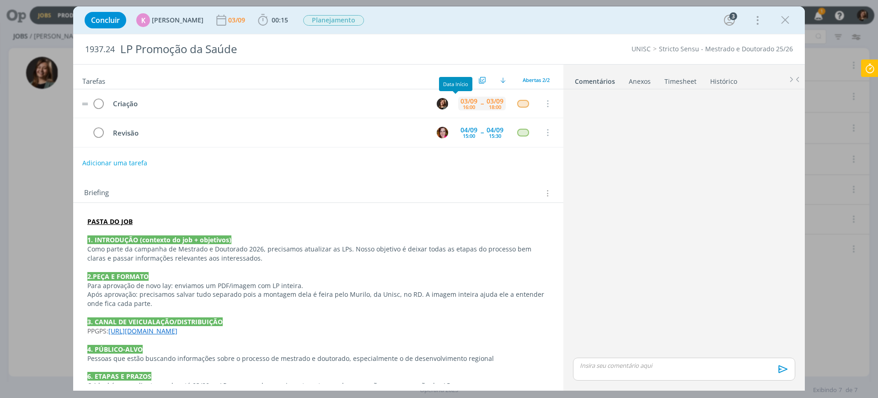
click at [463, 108] on div "16:00" at bounding box center [469, 106] width 12 height 5
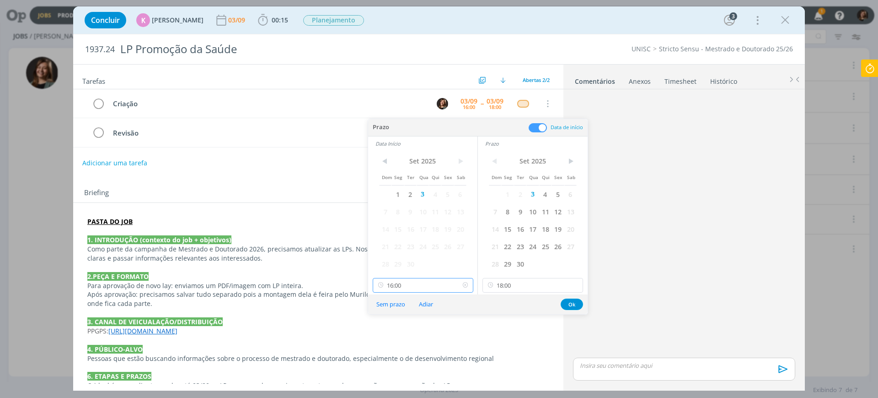
click at [425, 283] on input "16:00" at bounding box center [423, 285] width 101 height 15
click at [417, 311] on div "15:00" at bounding box center [424, 310] width 102 height 16
type input "15:00"
click at [515, 280] on input "18:00" at bounding box center [533, 285] width 101 height 15
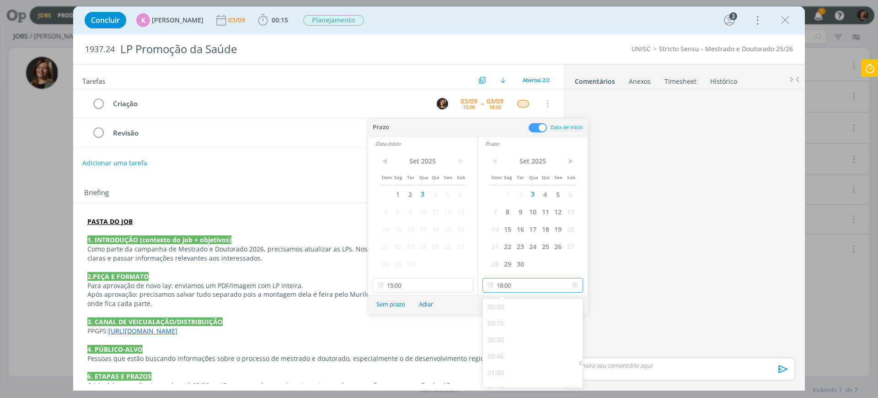
scroll to position [1116, 0]
click at [508, 311] on div "17:00" at bounding box center [534, 310] width 102 height 16
type input "17:00"
click at [580, 301] on button "Ok" at bounding box center [572, 303] width 22 height 11
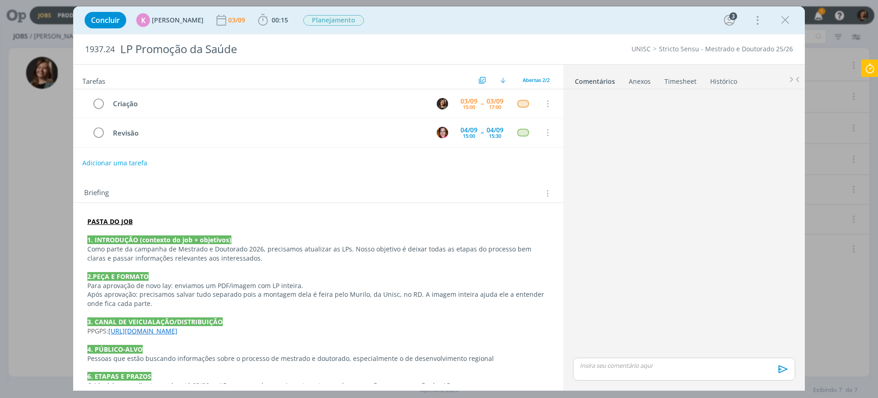
click at [558, 306] on div "PASTA DO JOB 1. INTRODUÇÃO (contexto do job + objetivos) Como parte da campanha…" at bounding box center [318, 400] width 490 height 394
click at [781, 18] on icon "dialog" at bounding box center [786, 20] width 14 height 14
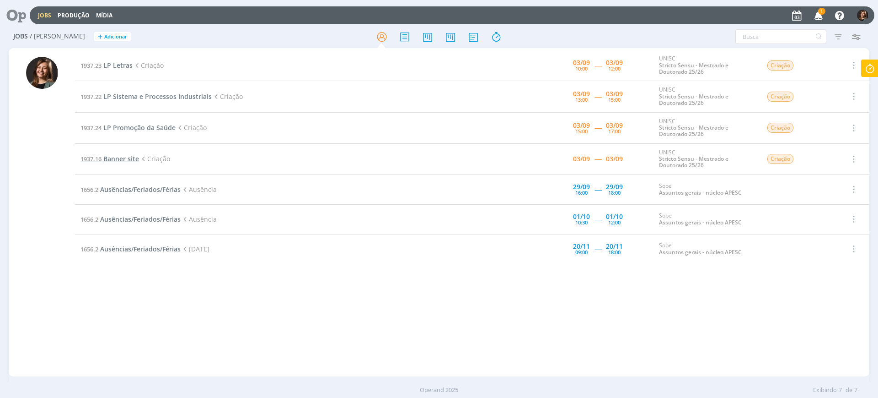
click at [129, 161] on span "Banner site" at bounding box center [121, 158] width 36 height 9
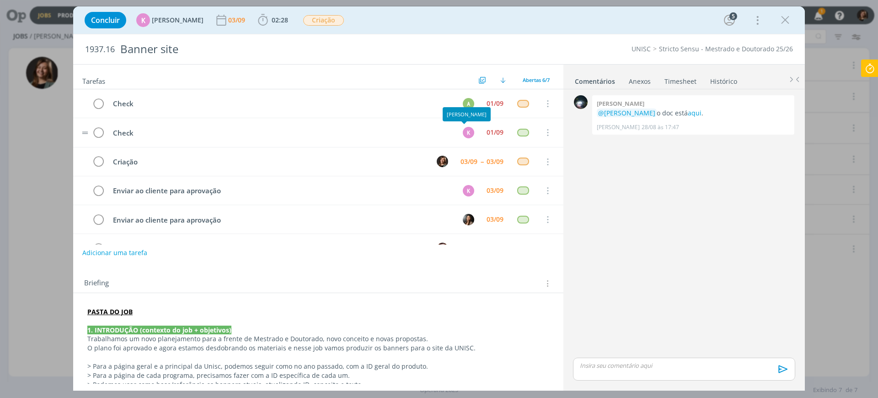
scroll to position [26, 0]
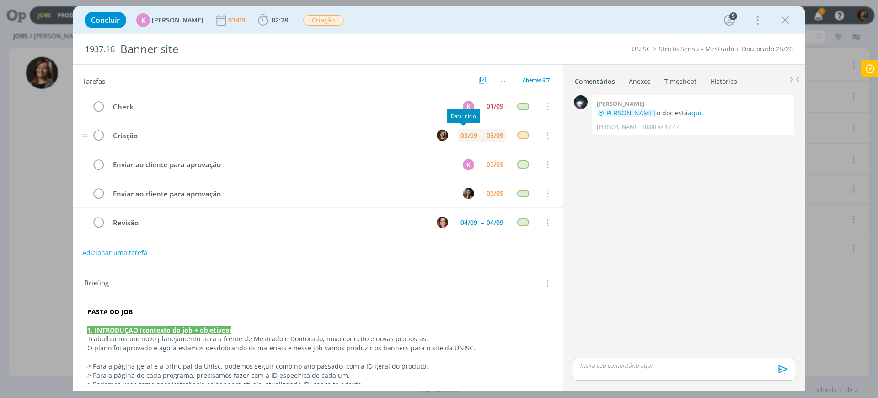
click at [466, 136] on div "03/09" at bounding box center [469, 135] width 17 height 6
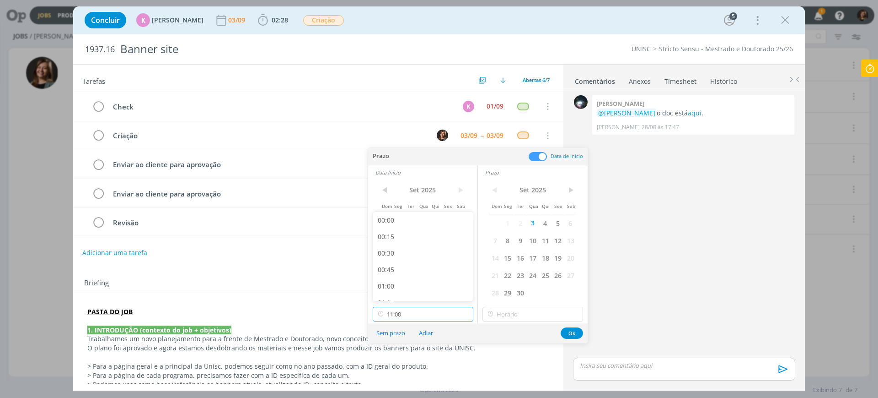
click at [431, 309] on input "11:00" at bounding box center [423, 314] width 101 height 15
click at [408, 231] on div "17:00" at bounding box center [424, 227] width 102 height 16
type input "17:00"
click at [508, 315] on input "17:00" at bounding box center [533, 314] width 101 height 15
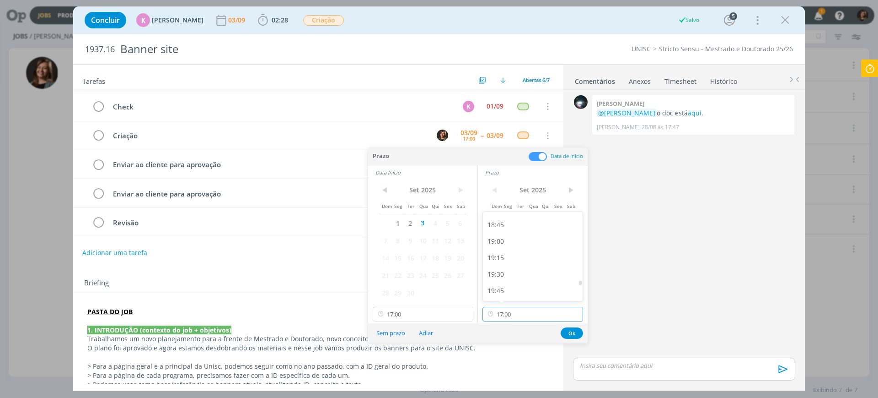
scroll to position [1165, 0]
click at [519, 246] on div "18:00" at bounding box center [534, 241] width 102 height 16
type input "18:00"
click at [573, 333] on button "Ok" at bounding box center [572, 332] width 22 height 11
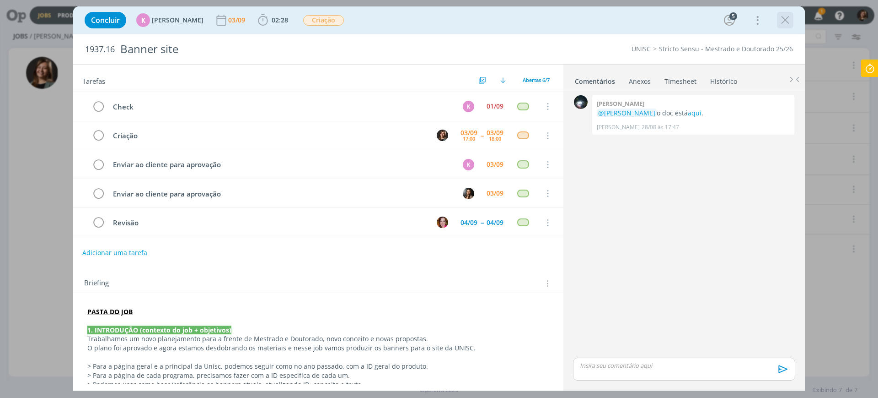
click at [784, 18] on icon "dialog" at bounding box center [786, 20] width 14 height 14
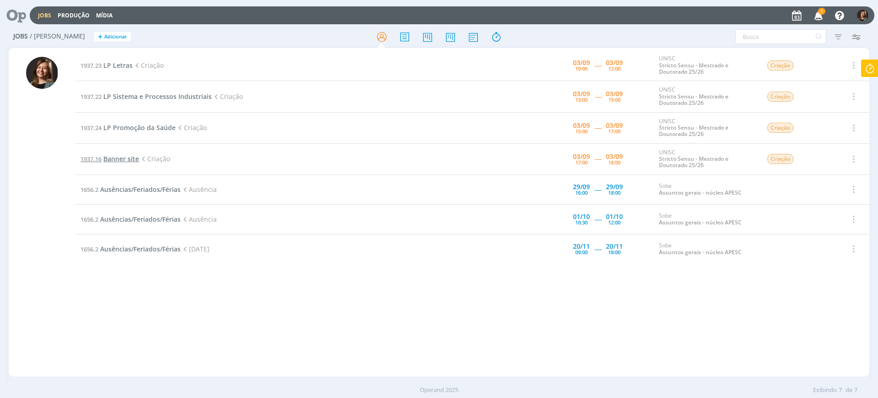
click at [105, 156] on span "Banner site" at bounding box center [121, 158] width 36 height 9
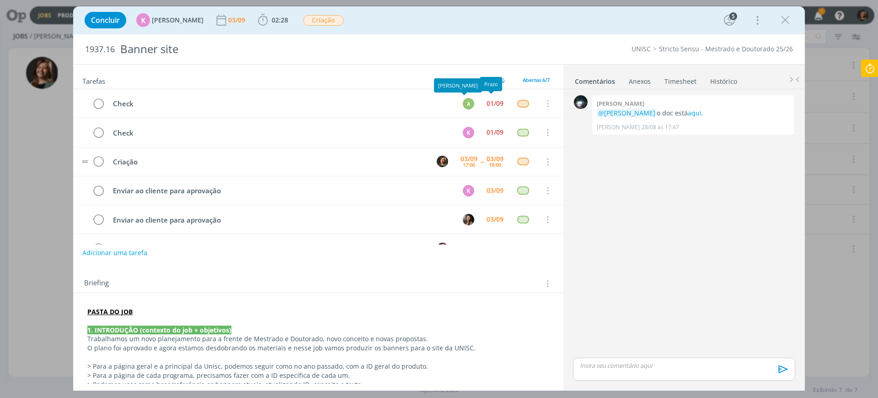
scroll to position [26, 0]
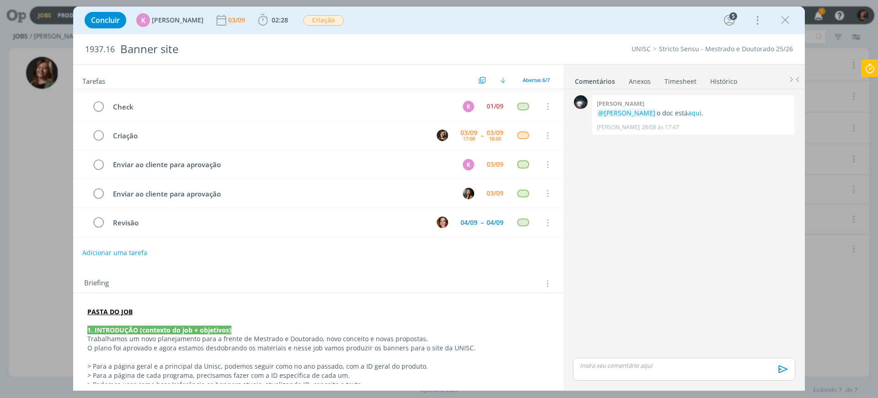
click at [109, 243] on div "Check A 01/09 Cancelar Check K 01/09 Cancelar Criação 03/09 17:00 -- 03/09 18:0…" at bounding box center [318, 166] width 490 height 155
click at [110, 250] on button "Adicionar uma tarefa" at bounding box center [114, 252] width 65 height 16
type input "Continuação Criação"
click at [440, 247] on div "dialog" at bounding box center [454, 251] width 29 height 15
click at [447, 246] on icon "dialog" at bounding box center [454, 252] width 14 height 14
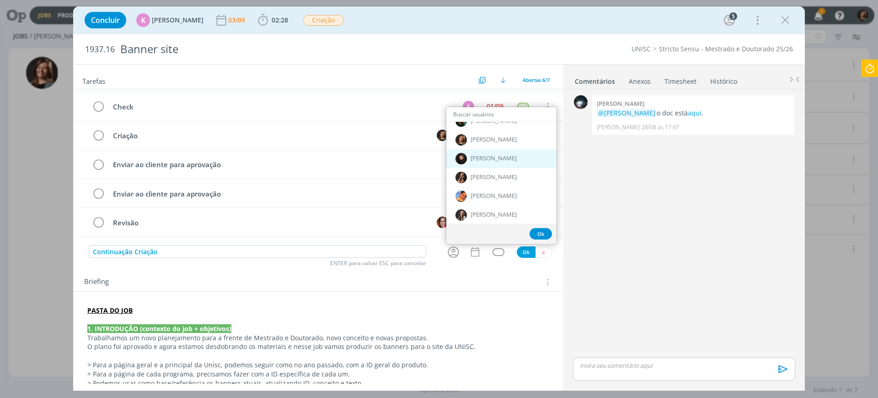
scroll to position [515, 0]
click at [495, 163] on div "[PERSON_NAME]" at bounding box center [502, 159] width 110 height 19
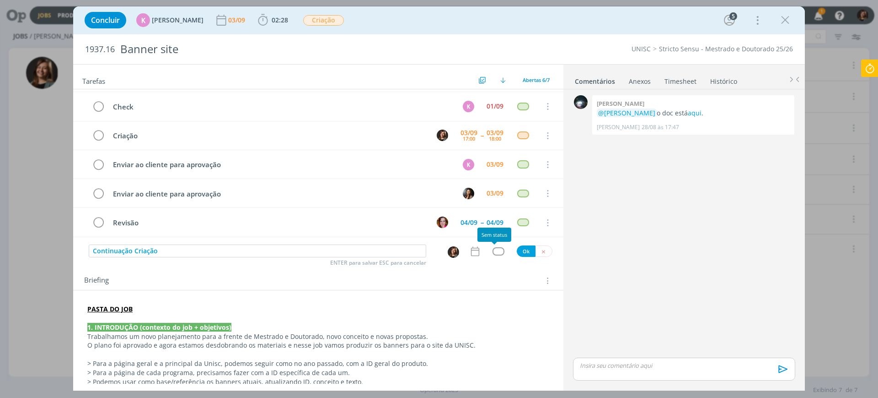
click at [497, 253] on div "dialog" at bounding box center [498, 251] width 11 height 8
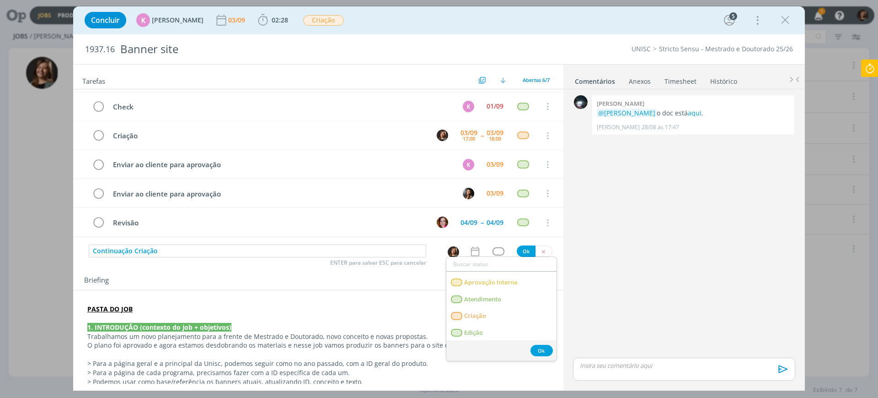
scroll to position [28, 0]
click at [490, 333] on link "Criação" at bounding box center [502, 335] width 110 height 17
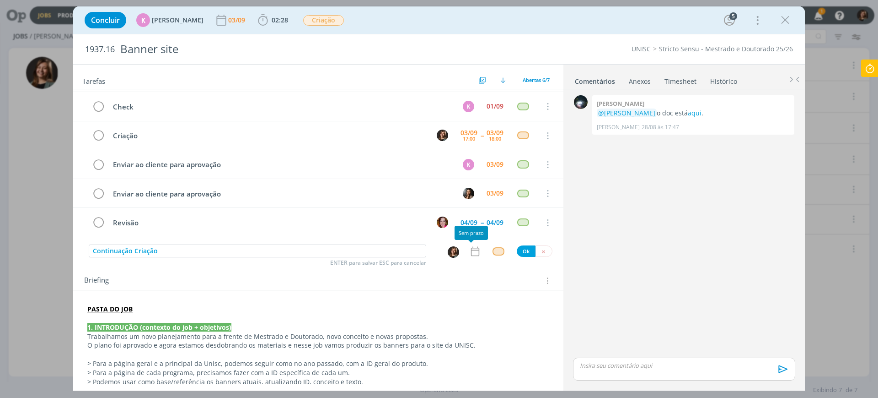
click at [471, 249] on icon "dialog" at bounding box center [475, 251] width 12 height 12
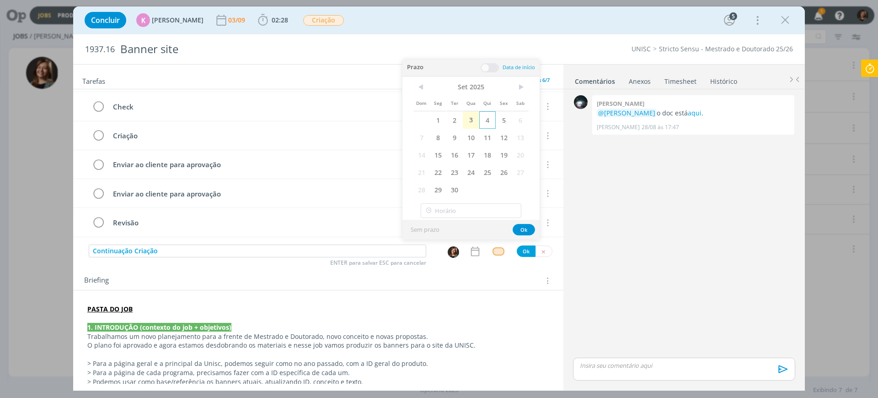
click at [484, 120] on span "4" at bounding box center [487, 119] width 16 height 17
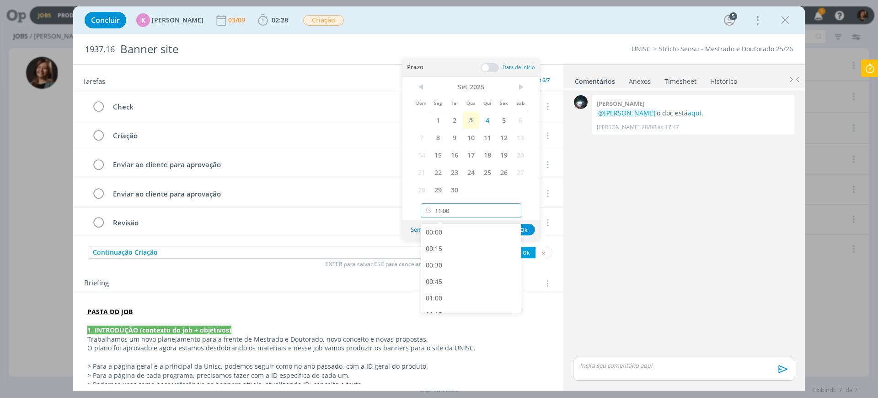
click at [467, 213] on input "11:00" at bounding box center [471, 210] width 101 height 15
click at [448, 229] on div "09:00" at bounding box center [472, 227] width 102 height 16
click at [504, 77] on div "< Set 2025 > Dom Seg Ter Qua Qui Sex Sab 1 2 3 4 5 6 7 8 9 10 11 12 13 14 15 16…" at bounding box center [471, 138] width 137 height 124
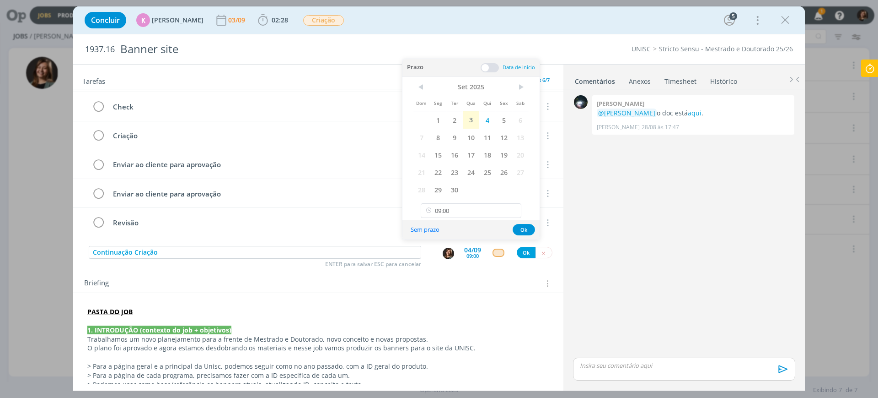
click at [484, 70] on span at bounding box center [490, 67] width 18 height 9
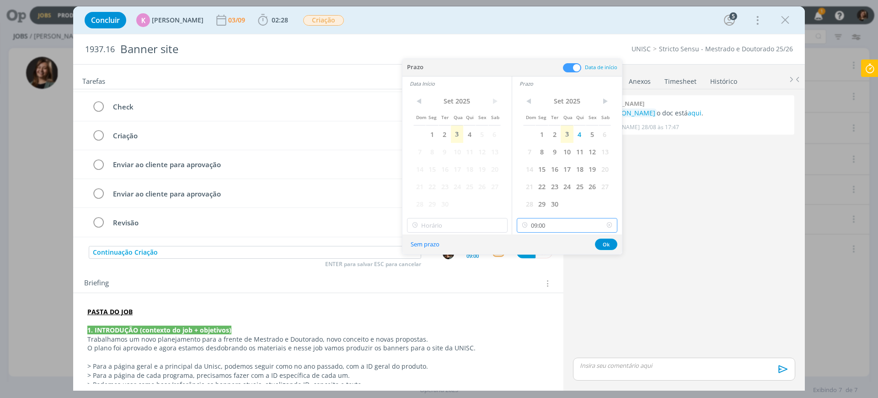
click at [543, 222] on input "09:00" at bounding box center [567, 225] width 101 height 15
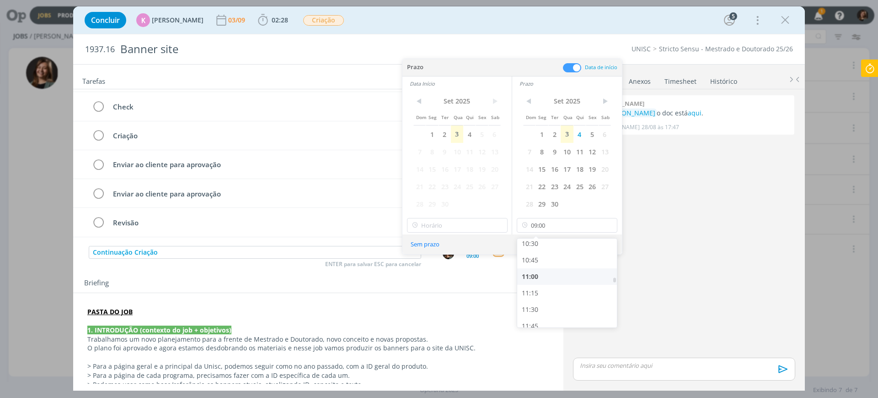
click at [543, 274] on div "11:00" at bounding box center [568, 276] width 102 height 16
type input "11:00"
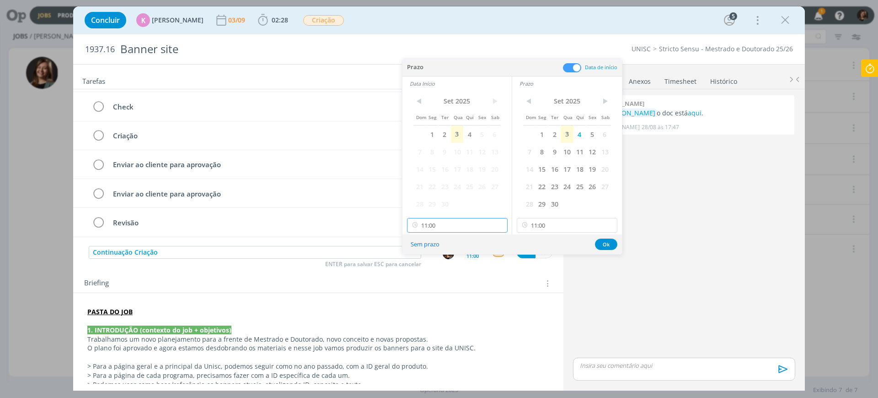
click at [462, 220] on input "11:00" at bounding box center [457, 225] width 101 height 15
click at [450, 224] on input "11:00" at bounding box center [457, 225] width 101 height 15
click at [434, 295] on div "09:00" at bounding box center [459, 299] width 102 height 16
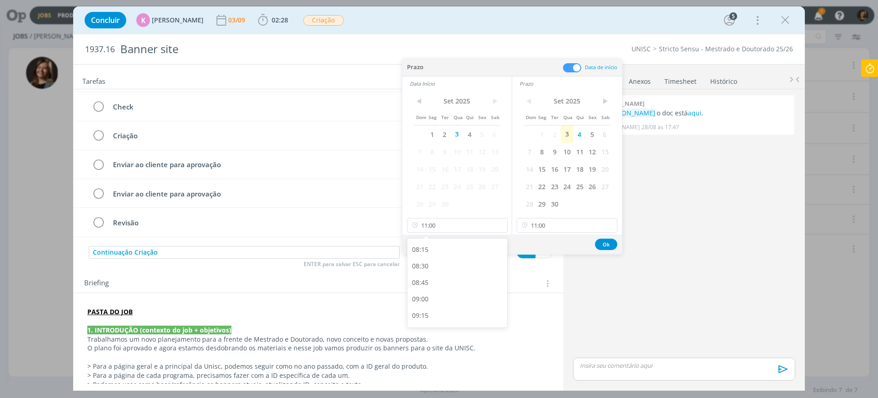
type input "09:00"
click at [596, 248] on div "Sem prazo Ok" at bounding box center [513, 244] width 220 height 20
click at [600, 247] on button "Ok" at bounding box center [606, 243] width 22 height 11
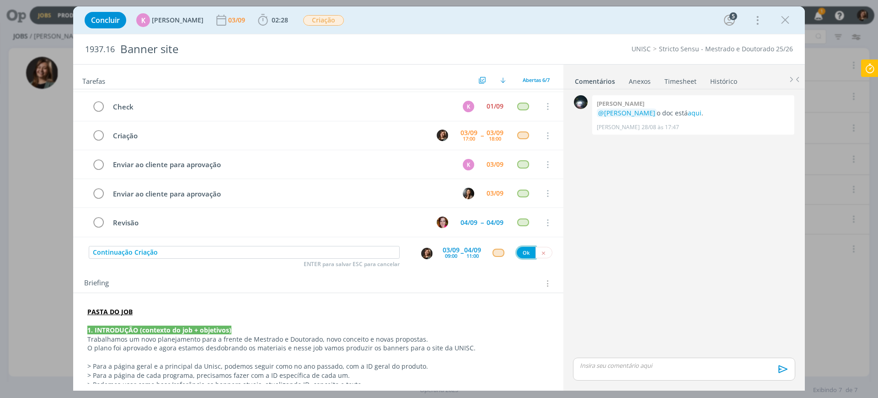
click at [517, 257] on button "Ok" at bounding box center [526, 252] width 19 height 11
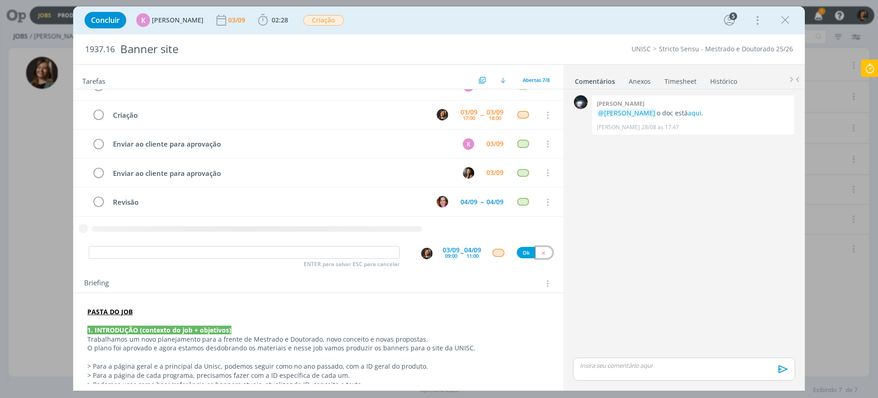
click at [536, 251] on button "dialog" at bounding box center [544, 252] width 17 height 11
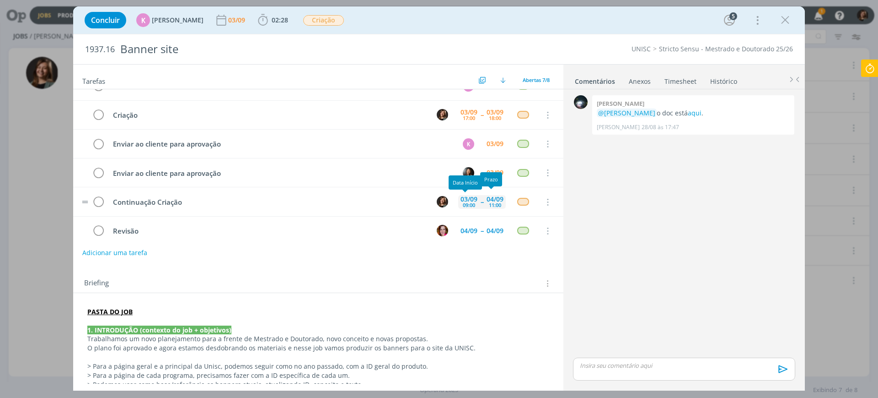
click at [464, 197] on div "03/09" at bounding box center [469, 199] width 17 height 6
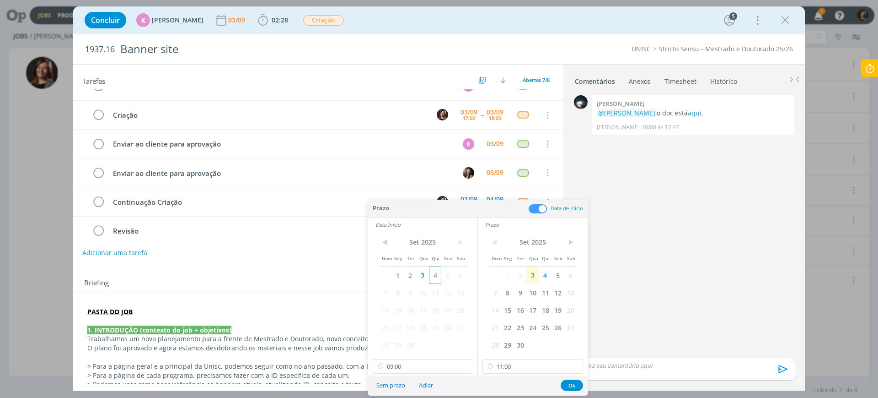
click at [441, 275] on span "4" at bounding box center [435, 274] width 12 height 17
drag, startPoint x: 577, startPoint y: 382, endPoint x: 587, endPoint y: 369, distance: 16.4
click at [576, 382] on button "Ok" at bounding box center [572, 384] width 22 height 11
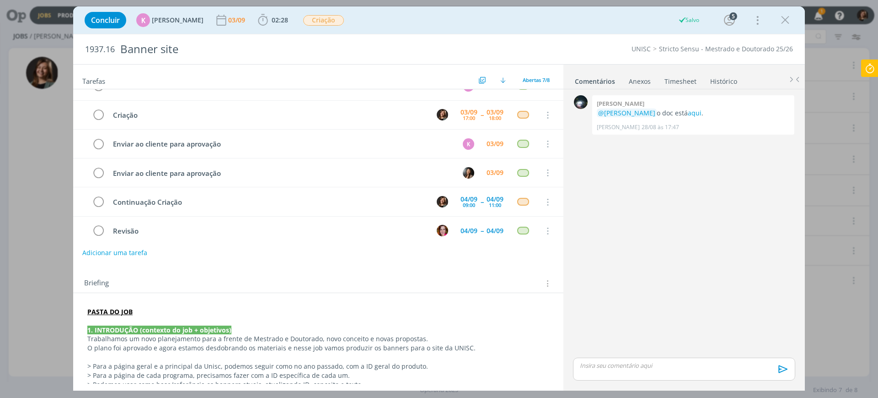
drag, startPoint x: 789, startPoint y: 20, endPoint x: 755, endPoint y: 1, distance: 38.7
click at [788, 20] on icon "dialog" at bounding box center [786, 20] width 14 height 14
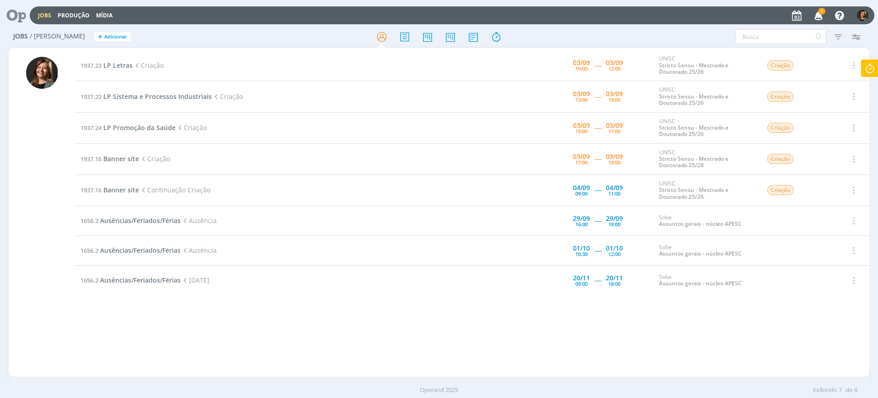
click at [822, 11] on span "1" at bounding box center [821, 11] width 7 height 7
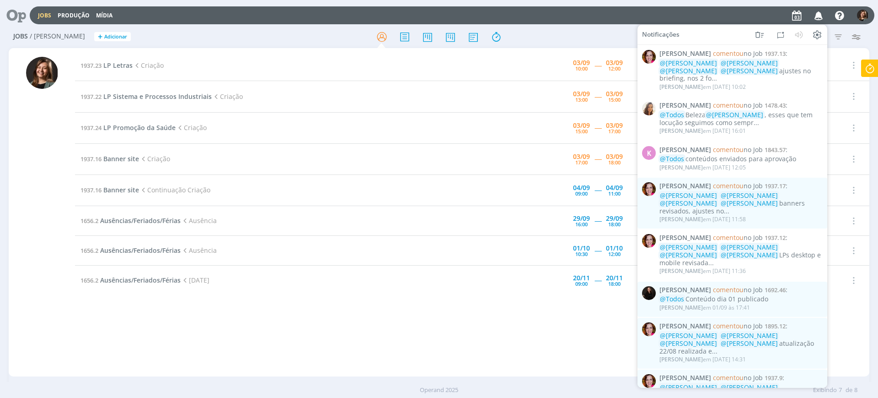
click at [822, 11] on icon "button" at bounding box center [819, 15] width 16 height 16
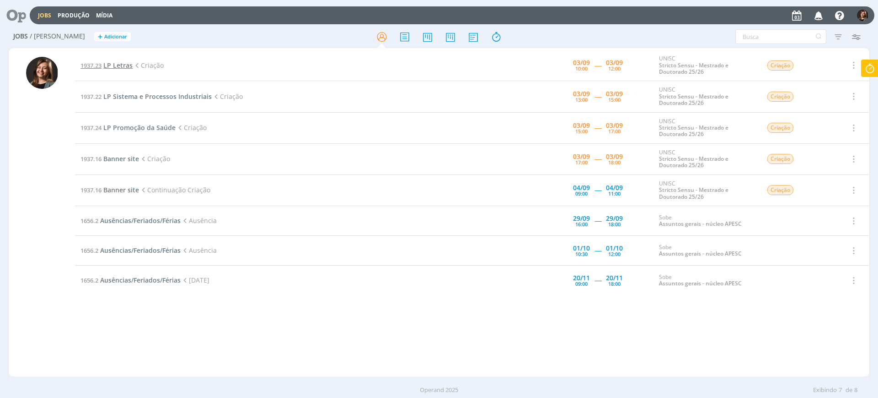
click at [114, 63] on span "LP Letras" at bounding box center [117, 65] width 29 height 9
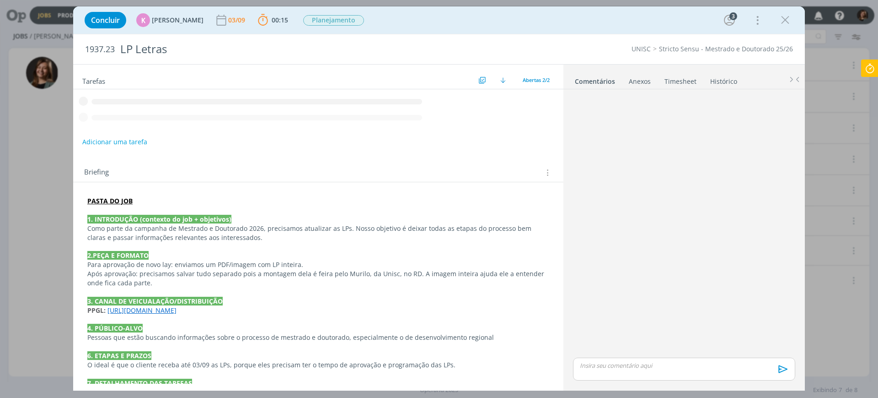
scroll to position [114, 0]
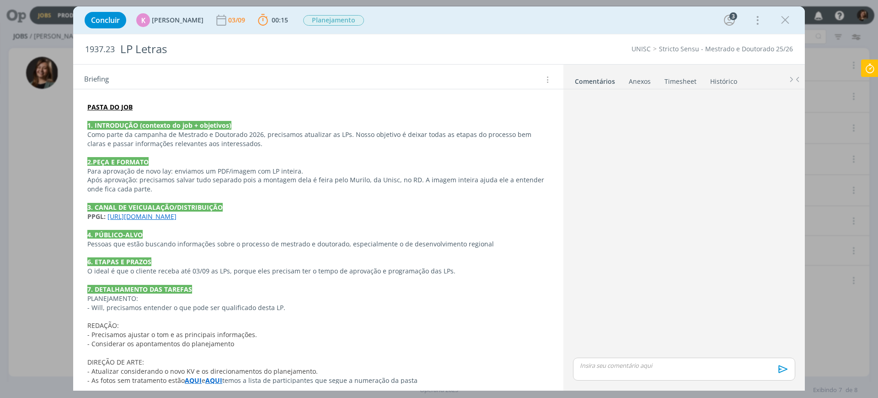
click at [160, 214] on link "https://pg.unisc.br/ppg_letras" at bounding box center [142, 216] width 69 height 9
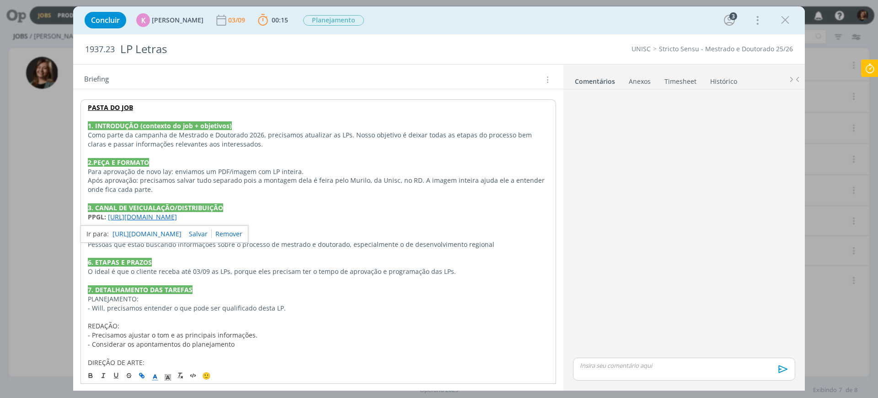
click at [169, 231] on link "https://pg.unisc.br/ppg_letras" at bounding box center [147, 234] width 69 height 12
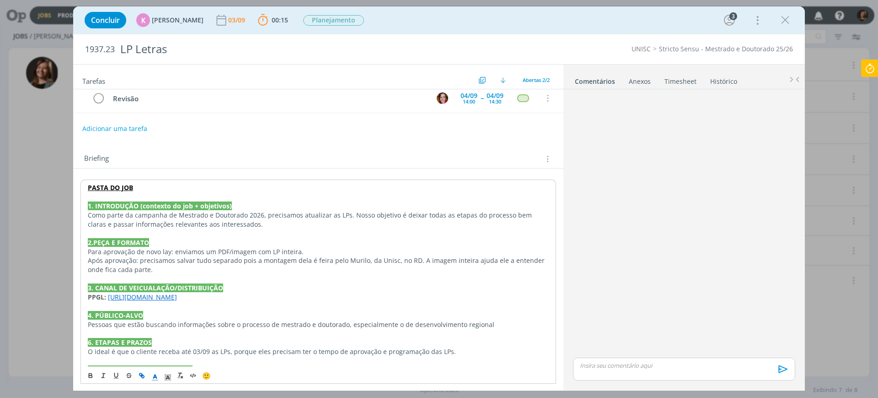
scroll to position [0, 0]
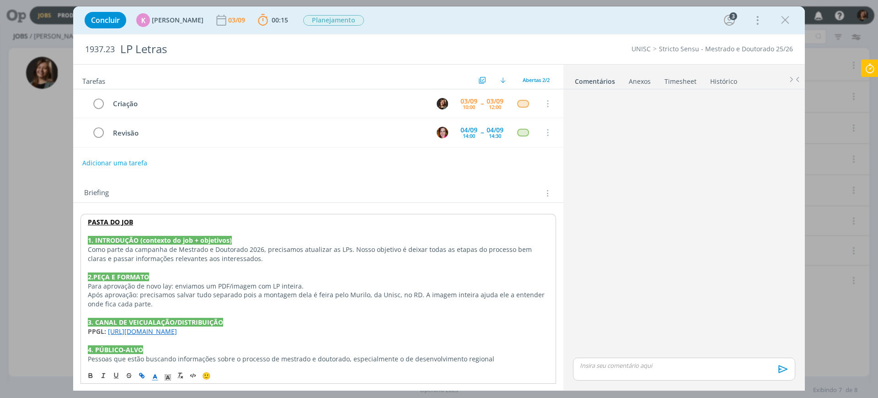
click at [786, 22] on icon "dialog" at bounding box center [786, 20] width 14 height 14
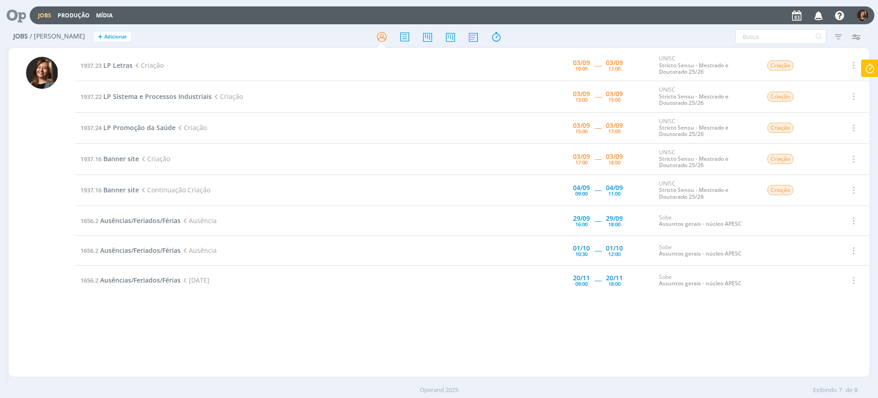
click at [112, 70] on td "1937.23 LP Letras Criação" at bounding box center [281, 65] width 412 height 31
click at [114, 62] on span "LP Letras" at bounding box center [117, 65] width 29 height 9
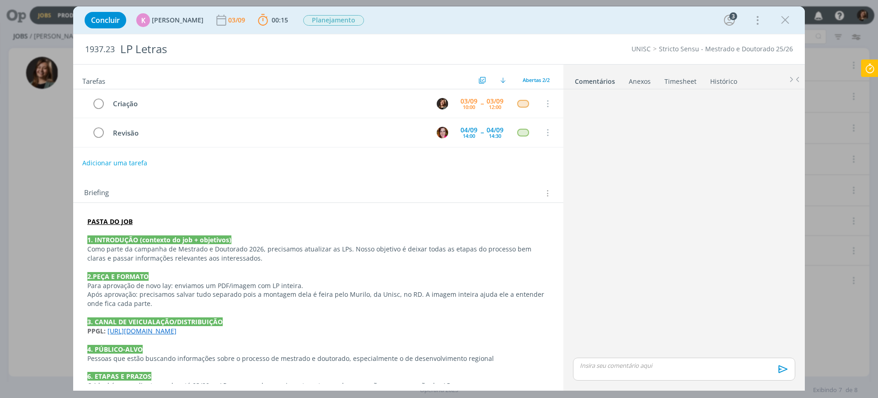
click at [871, 72] on icon at bounding box center [870, 68] width 16 height 18
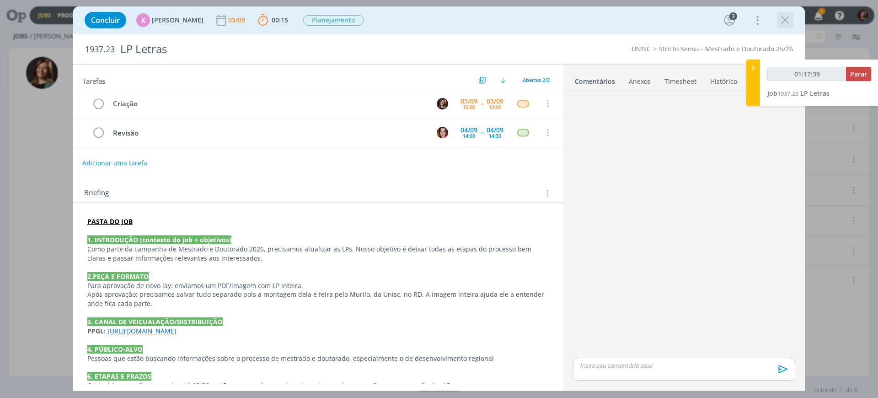
click at [783, 17] on icon "dialog" at bounding box center [786, 20] width 14 height 14
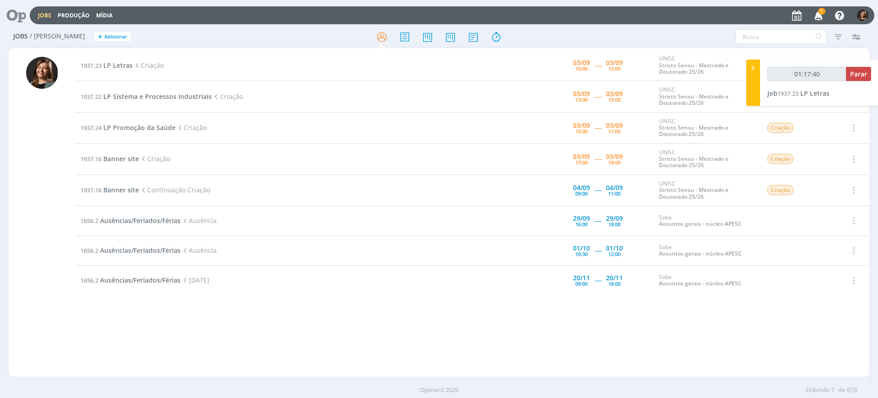
click at [821, 15] on div at bounding box center [439, 199] width 878 height 398
click at [821, 15] on icon "button" at bounding box center [819, 15] width 16 height 16
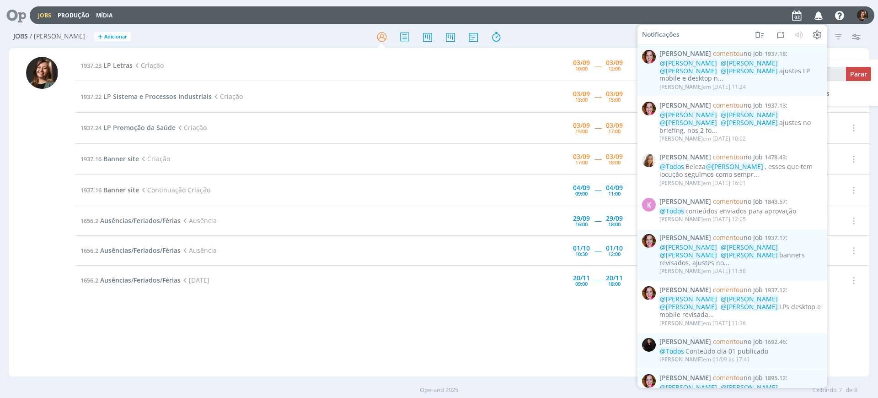
click at [821, 15] on icon "button" at bounding box center [819, 15] width 16 height 16
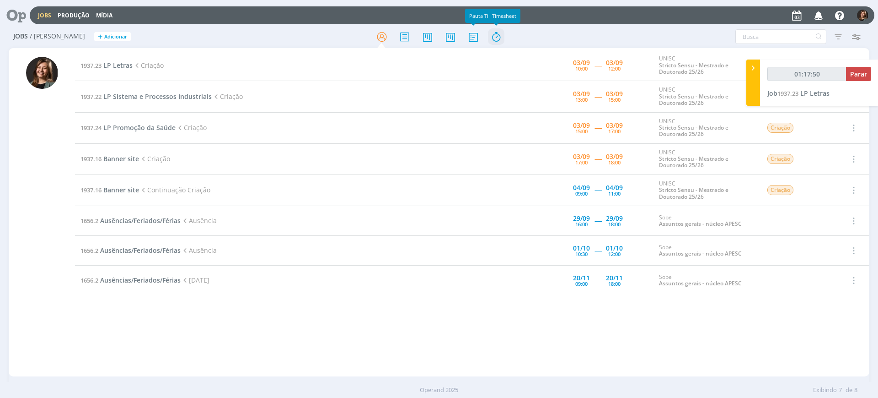
click at [490, 36] on icon at bounding box center [496, 37] width 16 height 18
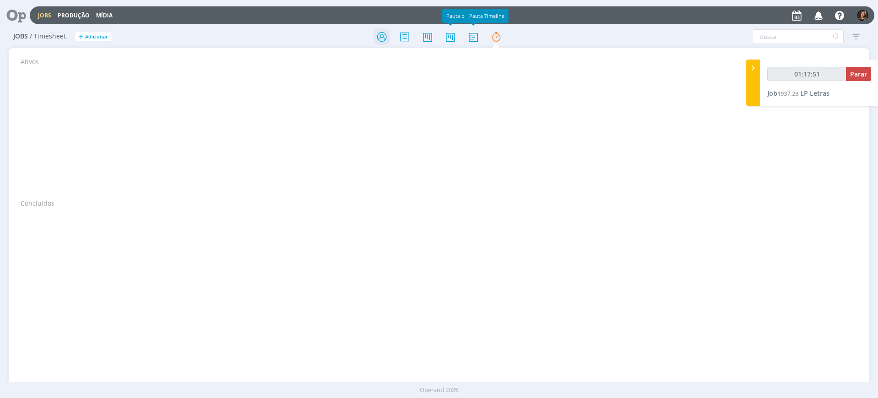
click at [390, 34] on icon at bounding box center [382, 37] width 16 height 18
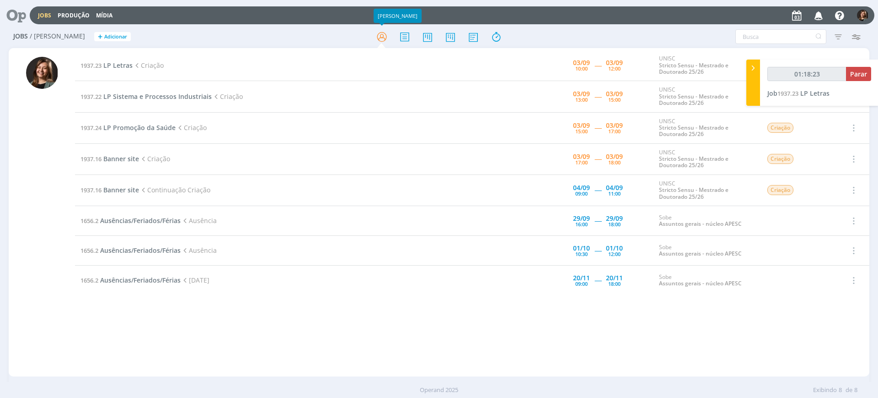
click at [142, 101] on td "1937.22 LP Sistema e Processos Industriais Criação" at bounding box center [281, 96] width 412 height 31
click at [202, 100] on span "LP Sistema e Processos Industriais" at bounding box center [157, 96] width 108 height 9
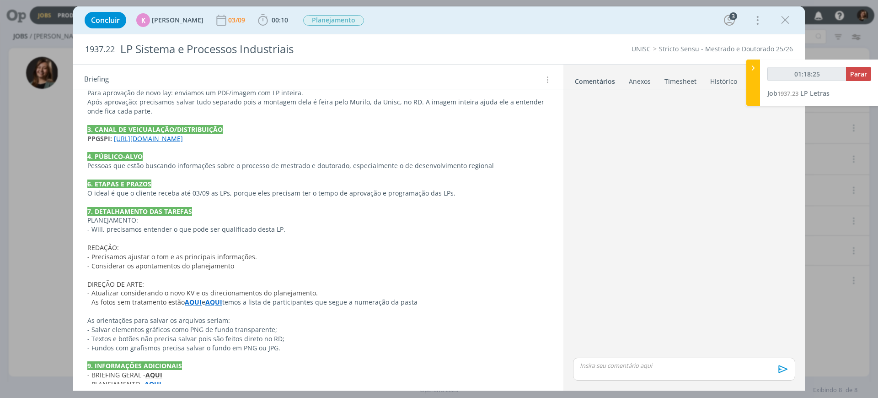
scroll to position [177, 0]
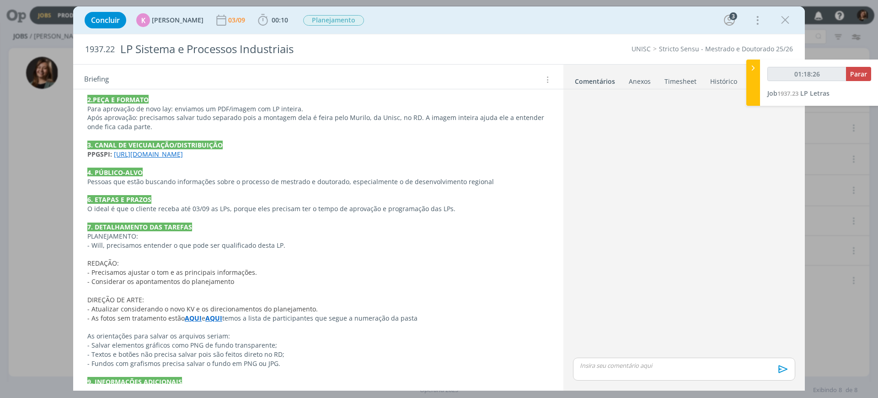
click at [183, 151] on link "https://pg.unisc.br/ppg_sistemas_e_processos_industriais" at bounding box center [148, 154] width 69 height 9
click at [205, 172] on link "https://pg.unisc.br/ppg_sistemas_e_processos_industriais" at bounding box center [170, 172] width 69 height 12
click at [782, 16] on icon "dialog" at bounding box center [786, 20] width 14 height 14
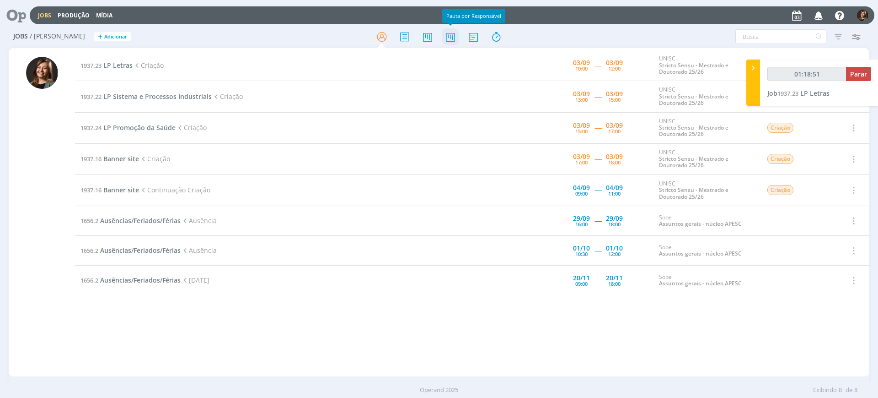
click at [443, 43] on icon at bounding box center [450, 37] width 16 height 18
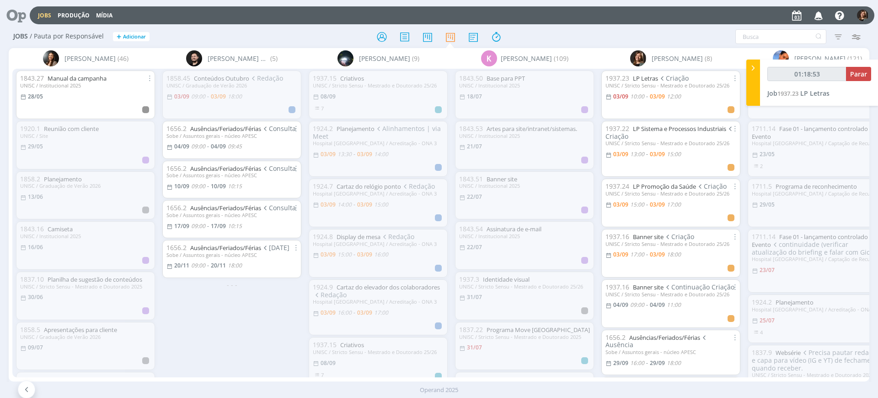
click at [282, 375] on div "Beatriz Luchese (46) 1843.27 Manual da campanha UNISC / Institucional 2025 28/0…" at bounding box center [439, 214] width 861 height 333
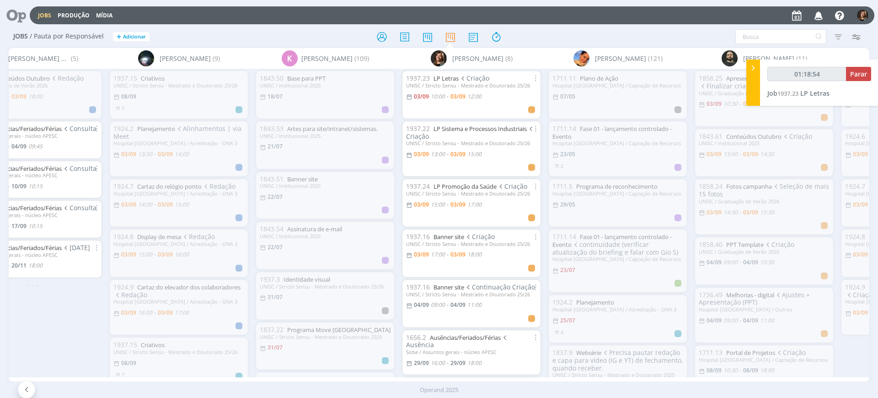
scroll to position [0, 317]
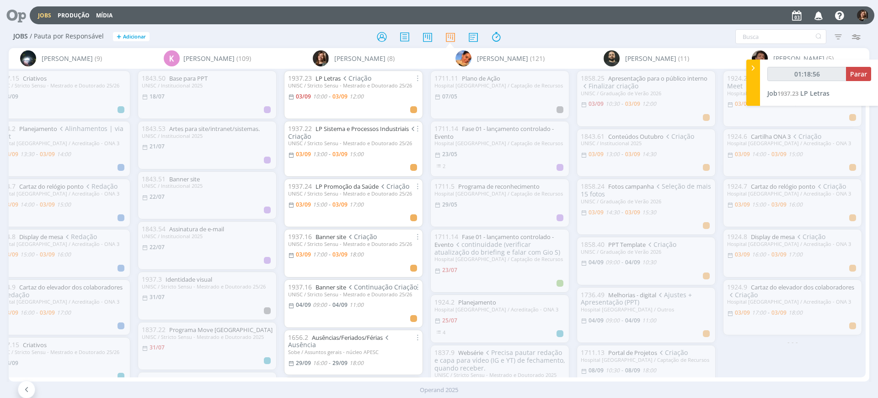
click at [753, 65] on icon at bounding box center [753, 68] width 9 height 10
type input "01:18:57"
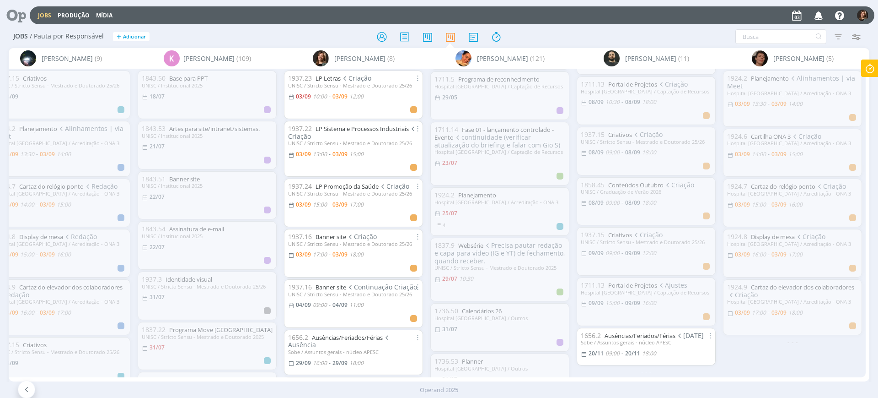
scroll to position [0, 0]
click at [861, 39] on icon "button" at bounding box center [856, 36] width 16 height 16
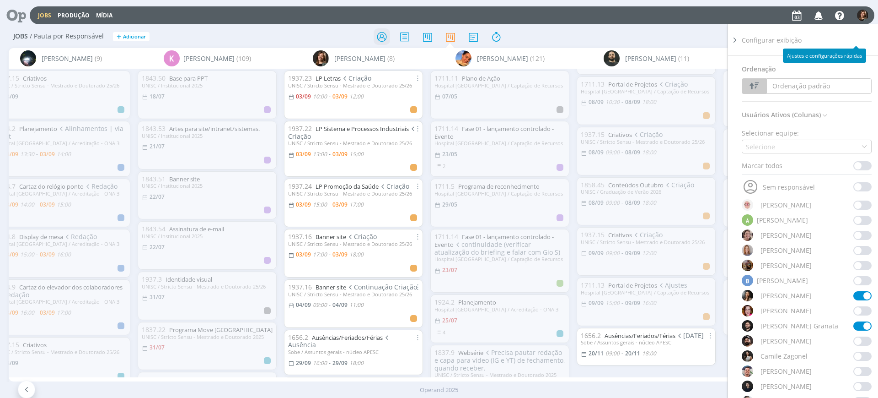
click at [386, 38] on icon at bounding box center [382, 37] width 16 height 18
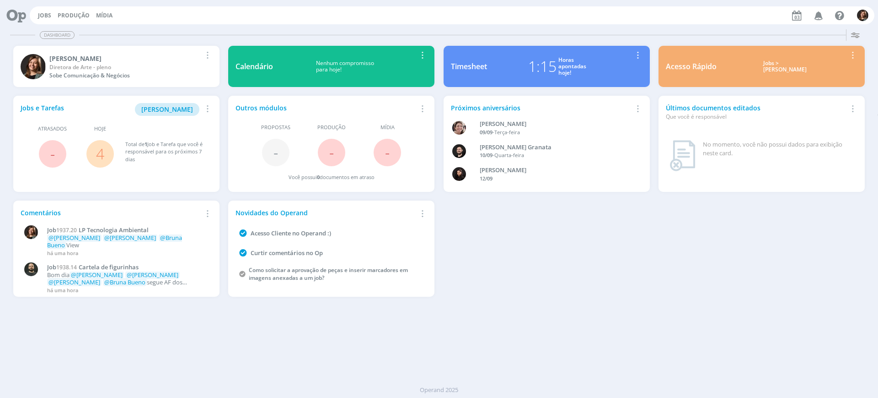
click at [793, 67] on div "Jobs > [PERSON_NAME]" at bounding box center [786, 66] width 124 height 13
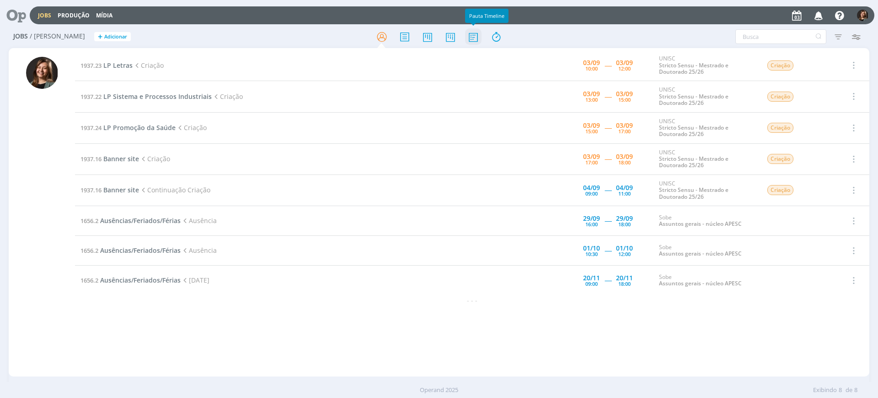
click at [474, 39] on icon at bounding box center [473, 37] width 16 height 18
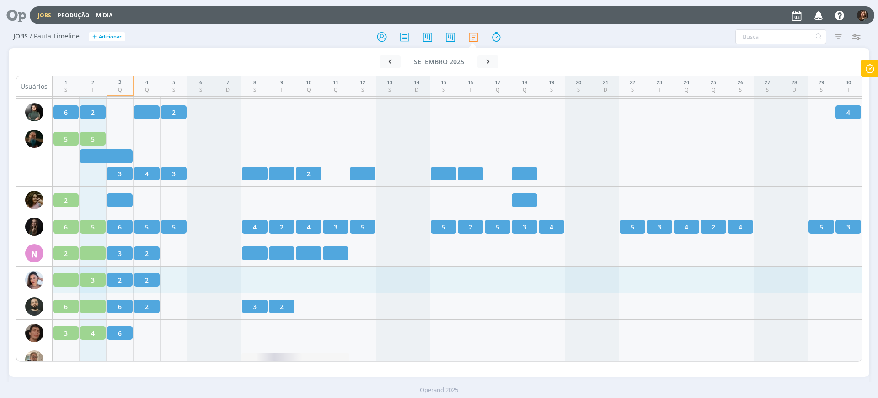
scroll to position [1144, 0]
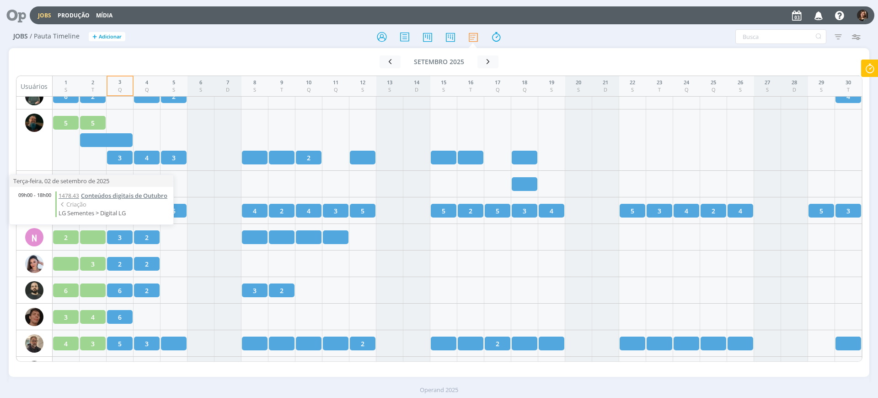
click at [142, 195] on span "Conteúdos digitais de Outubro" at bounding box center [124, 195] width 86 height 8
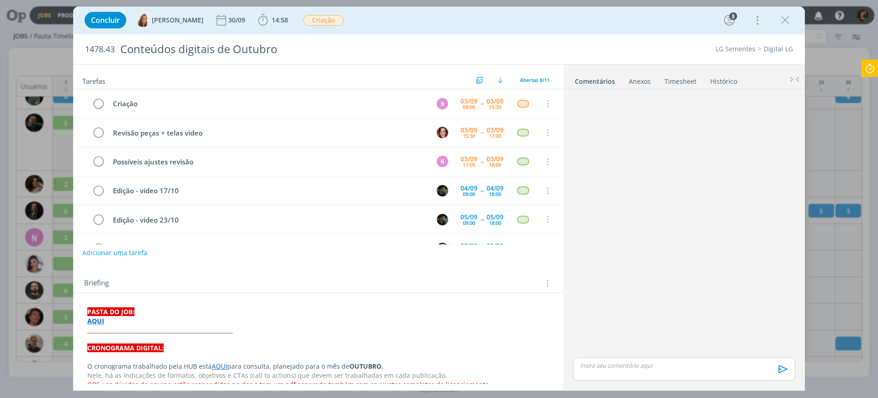
click at [100, 319] on strong "AQUI" at bounding box center [95, 320] width 17 height 9
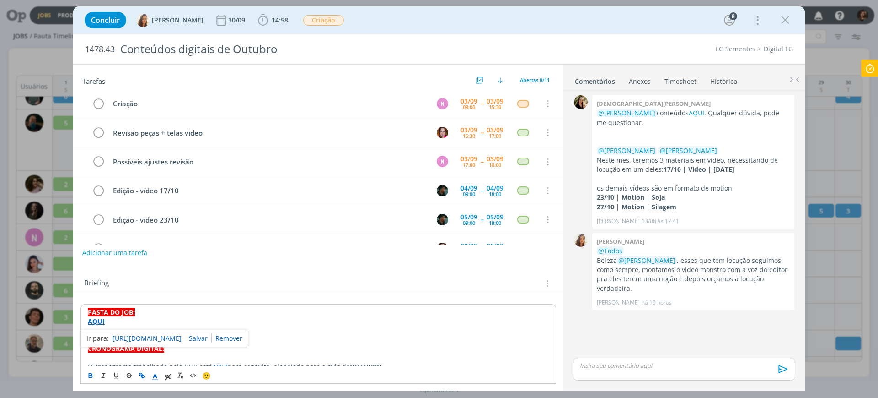
click at [129, 335] on link "https://sobeae.sharepoint.com/:f:/s/SOBEAE/EoBQv3DjHyBJkxGOtul4d5wBQn0yRm-8MGRY…" at bounding box center [147, 338] width 69 height 12
click at [699, 78] on li "Timesheet" at bounding box center [687, 79] width 46 height 13
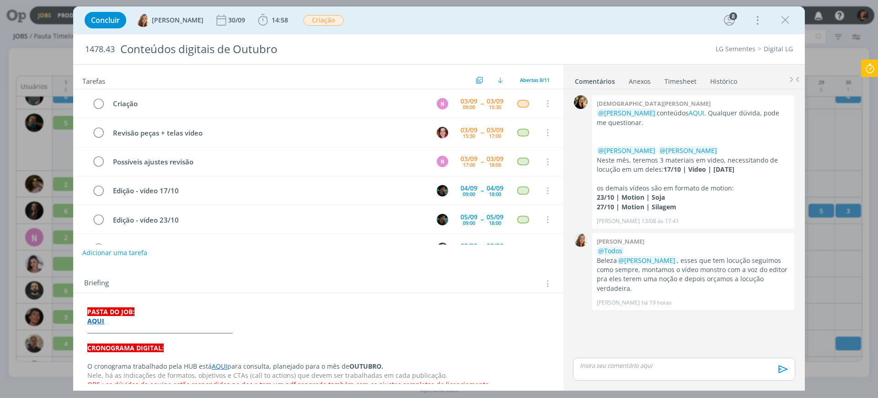
click at [686, 83] on link "Timesheet" at bounding box center [680, 79] width 33 height 13
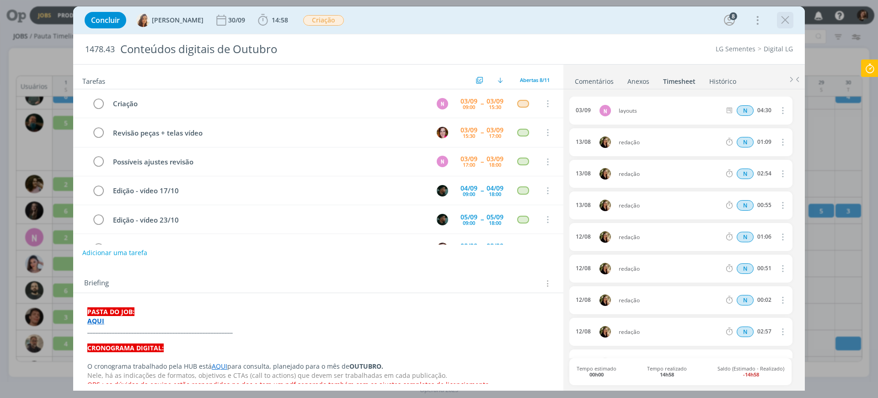
click at [784, 25] on icon "dialog" at bounding box center [786, 20] width 14 height 14
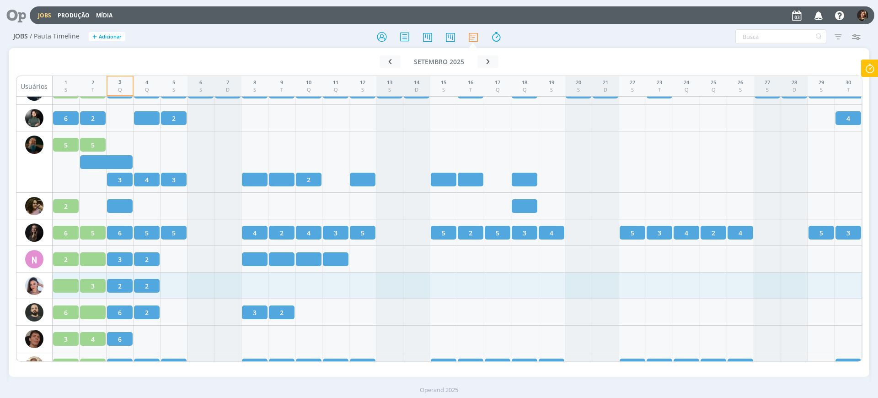
scroll to position [1087, 0]
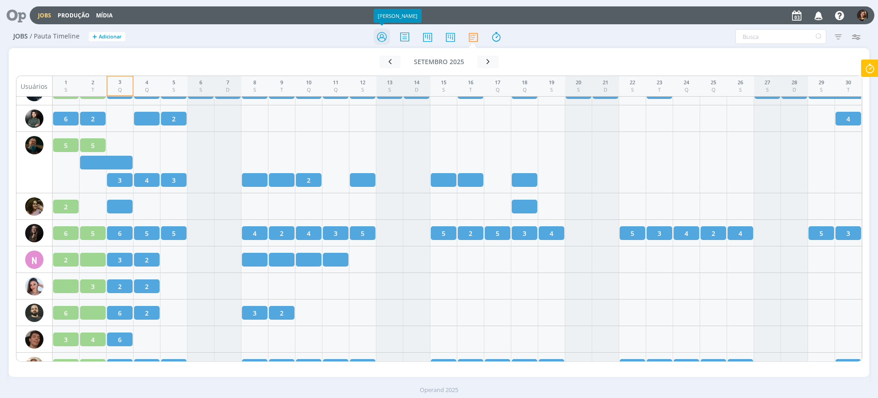
click at [383, 29] on icon at bounding box center [382, 37] width 16 height 18
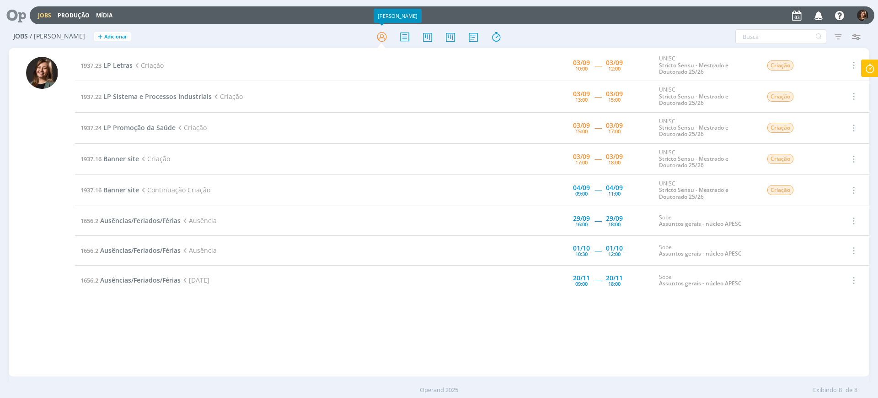
click at [865, 70] on icon at bounding box center [870, 68] width 16 height 18
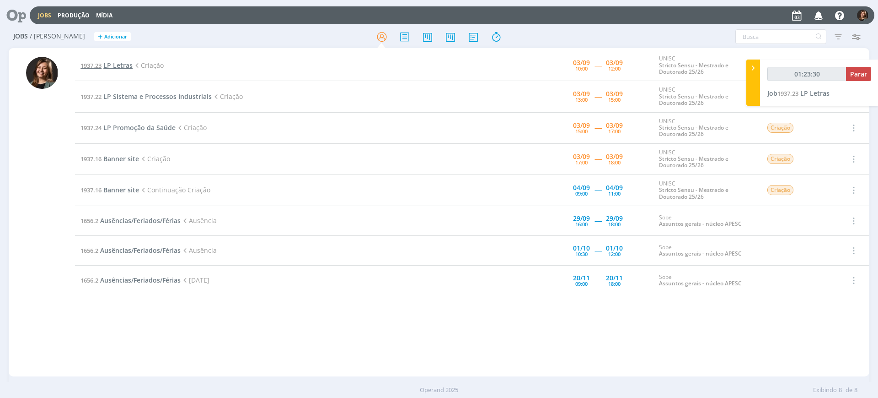
click at [99, 61] on span "1937.23" at bounding box center [91, 65] width 21 height 8
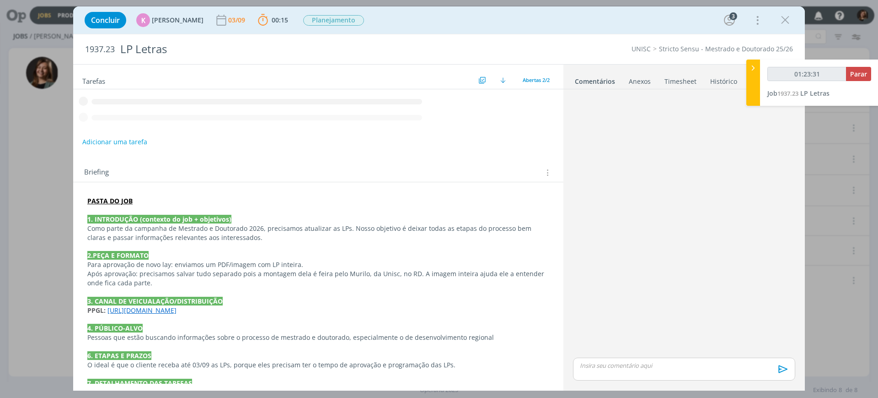
type input "01:23:32"
click at [856, 72] on span "Parar" at bounding box center [858, 74] width 17 height 9
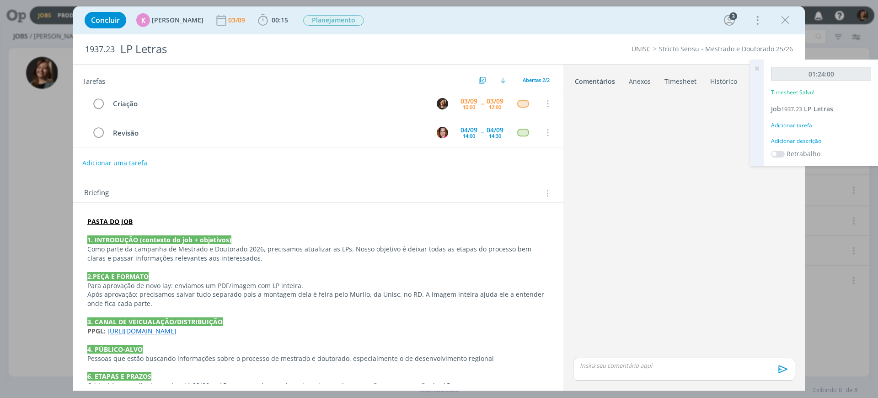
click at [799, 124] on div "Adicionar tarefa" at bounding box center [821, 125] width 100 height 8
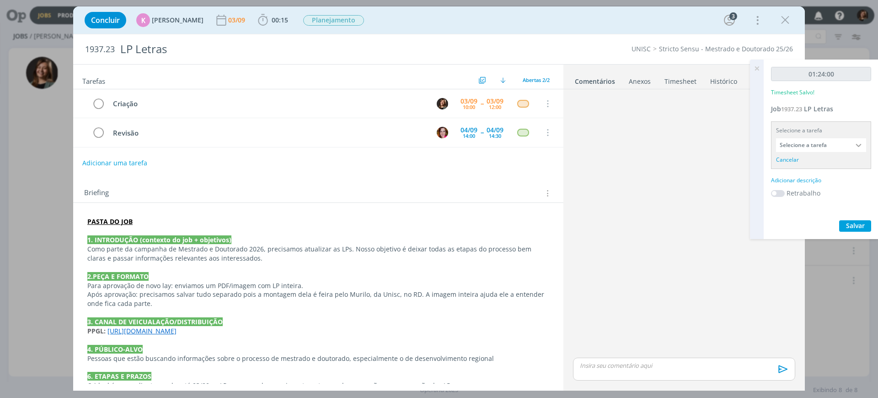
click at [812, 144] on input "Selecione a tarefa" at bounding box center [821, 145] width 90 height 14
click at [803, 188] on div "Criação - [PERSON_NAME]" at bounding box center [821, 196] width 89 height 16
type input "Criação"
click at [802, 166] on div "Adicionar descrição" at bounding box center [821, 168] width 100 height 8
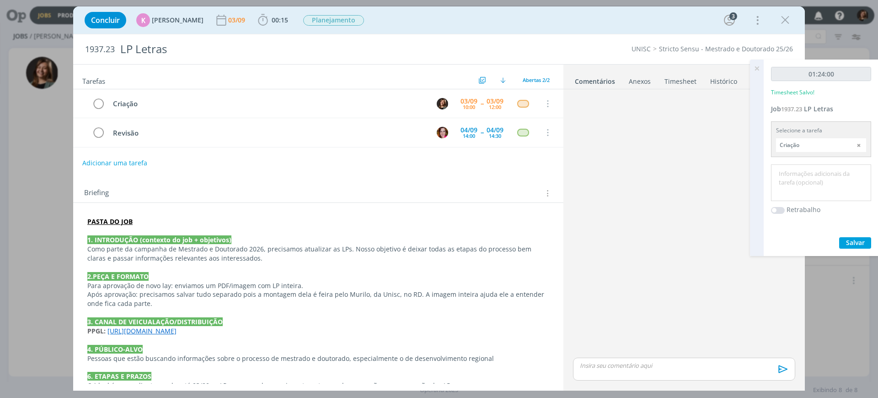
click at [802, 167] on textarea at bounding box center [822, 183] width 96 height 32
type textarea "Criação"
click at [861, 244] on span "Salvar" at bounding box center [855, 242] width 19 height 9
click at [656, 365] on p "dialog" at bounding box center [685, 365] width 208 height 8
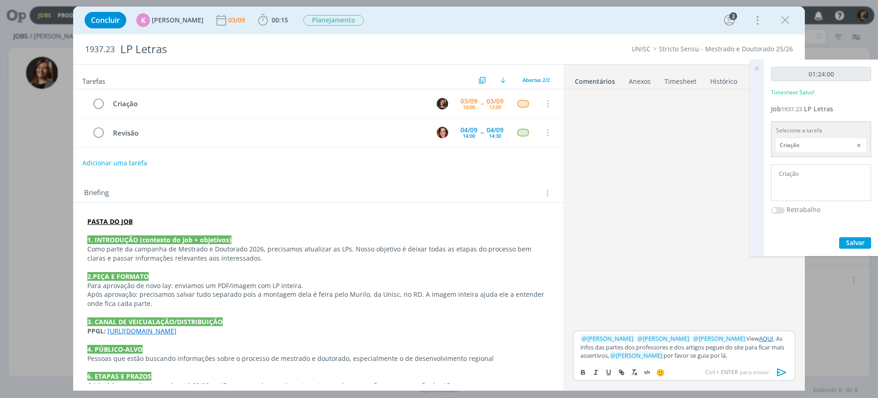
click at [759, 337] on link "AQUI" at bounding box center [766, 338] width 14 height 8
click at [759, 319] on link "dialog" at bounding box center [745, 321] width 28 height 8
click at [621, 367] on button "dialog" at bounding box center [622, 371] width 13 height 11
paste input "[URL][DOMAIN_NAME]"
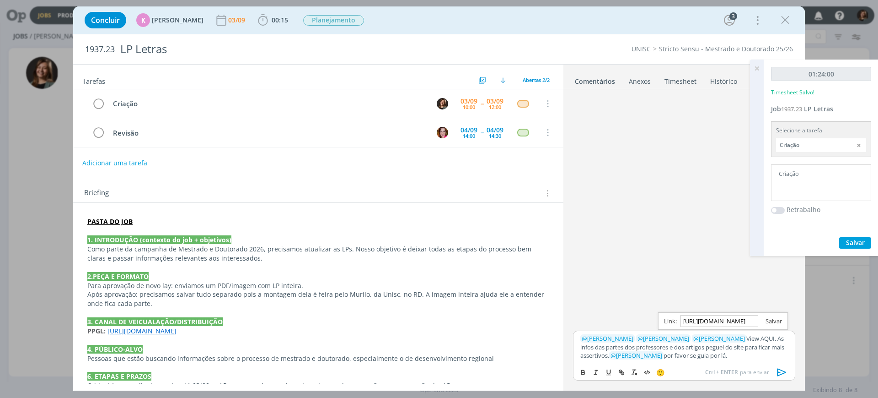
type input "[URL][DOMAIN_NAME]"
click at [771, 317] on link "dialog" at bounding box center [771, 321] width 24 height 8
click at [780, 366] on icon "dialog" at bounding box center [782, 372] width 14 height 14
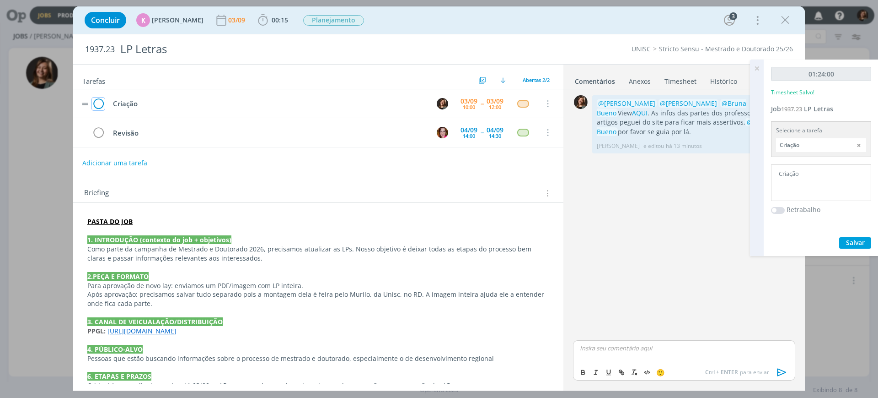
click at [96, 104] on icon "dialog" at bounding box center [98, 104] width 13 height 14
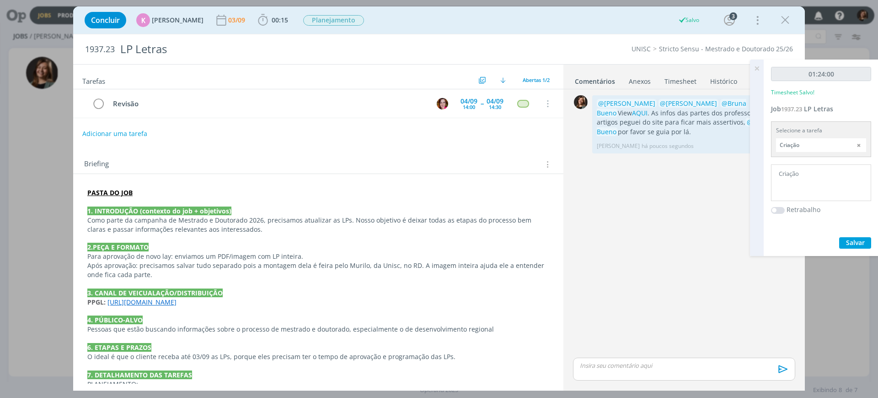
click at [758, 67] on icon at bounding box center [757, 68] width 16 height 18
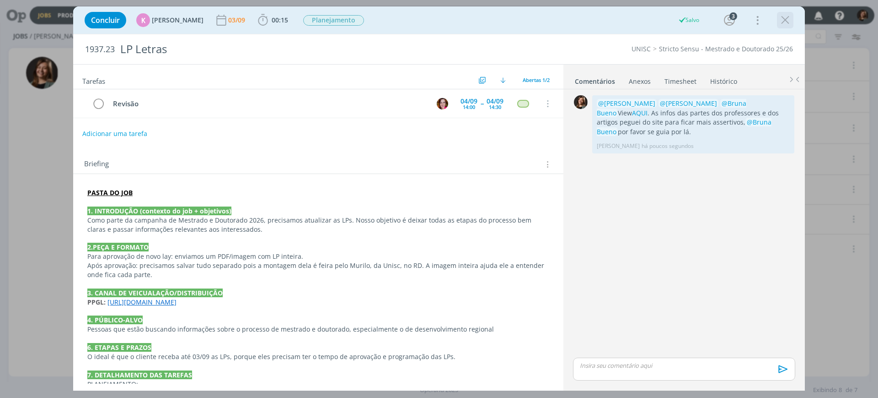
click at [781, 15] on icon "dialog" at bounding box center [786, 20] width 14 height 14
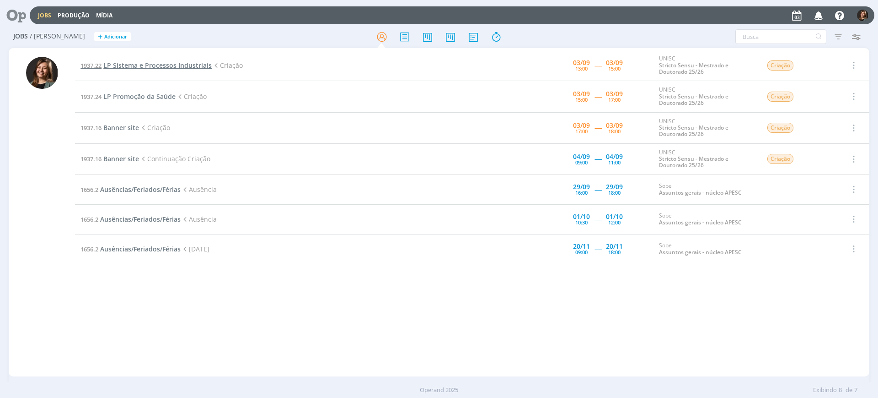
click at [155, 64] on span "LP Sistema e Processos Industriais" at bounding box center [157, 65] width 108 height 9
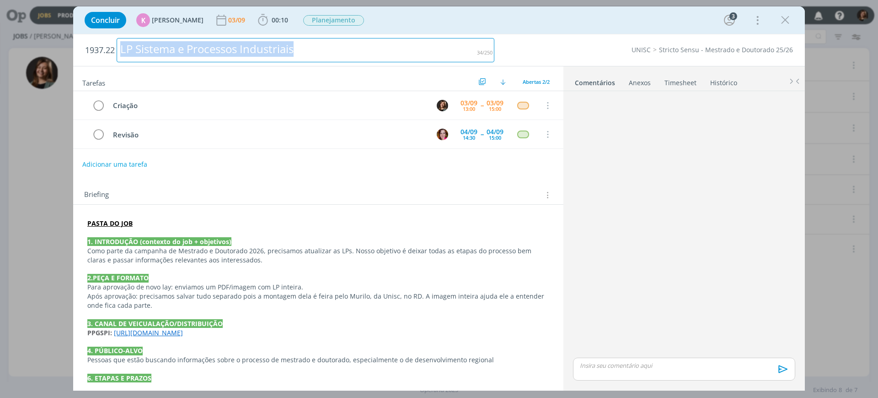
drag, startPoint x: 305, startPoint y: 52, endPoint x: 91, endPoint y: 41, distance: 214.4
click at [91, 41] on h2 "1937.22 LP Sistema e Processos Industriais" at bounding box center [289, 50] width 409 height 32
copy div "LP Sistema e Processos Industriais"
click at [278, 19] on span "00:10" at bounding box center [280, 20] width 16 height 9
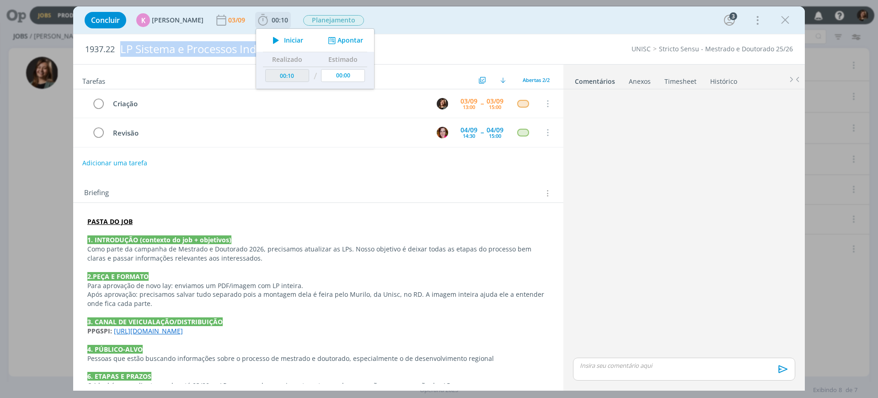
click at [284, 42] on span "Iniciar" at bounding box center [293, 40] width 19 height 6
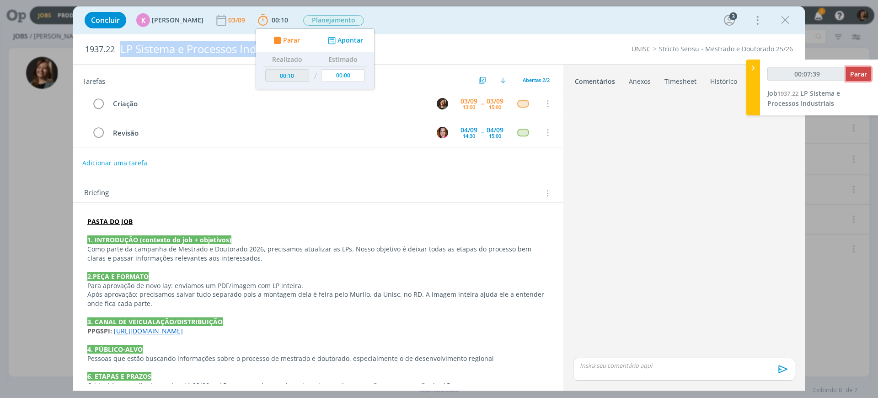
type input "00:07:40"
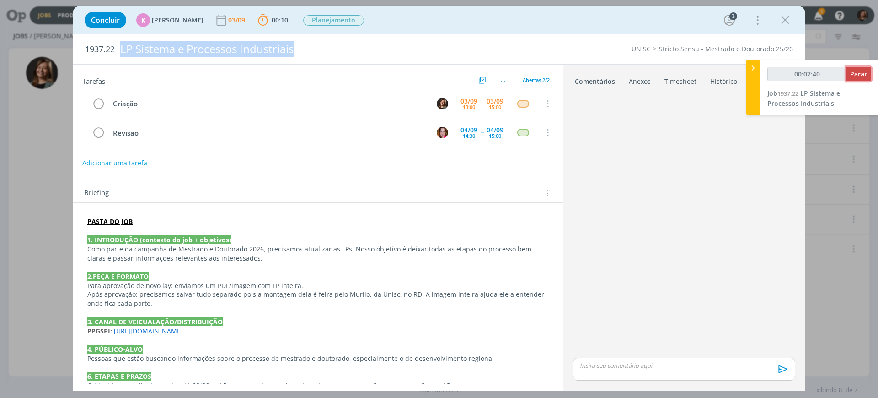
click at [856, 77] on span "Parar" at bounding box center [858, 74] width 17 height 9
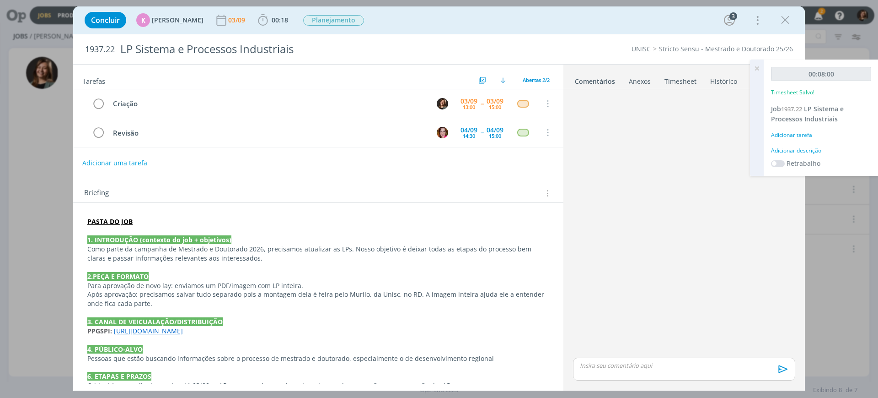
click at [788, 131] on div "Adicionar tarefa" at bounding box center [821, 135] width 100 height 8
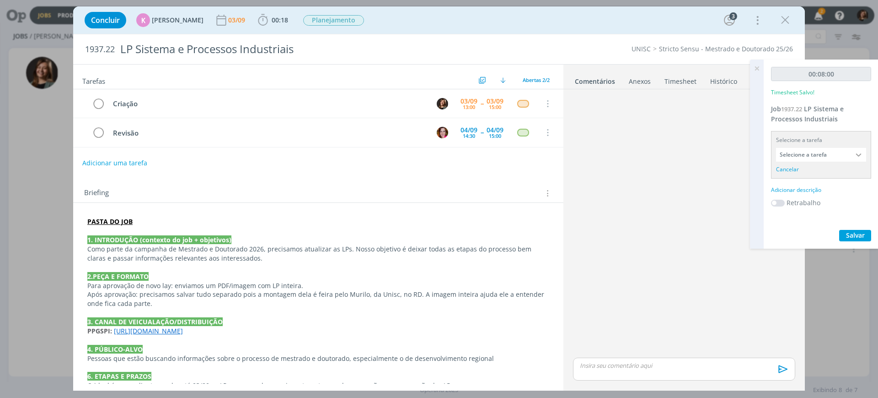
click at [800, 156] on input "Selecione a tarefa" at bounding box center [821, 155] width 90 height 14
click at [808, 192] on div "Criação - Letícia Frantz" at bounding box center [818, 195] width 71 height 7
type input "Criação"
click at [801, 174] on div "Adicionar descrição" at bounding box center [821, 178] width 100 height 8
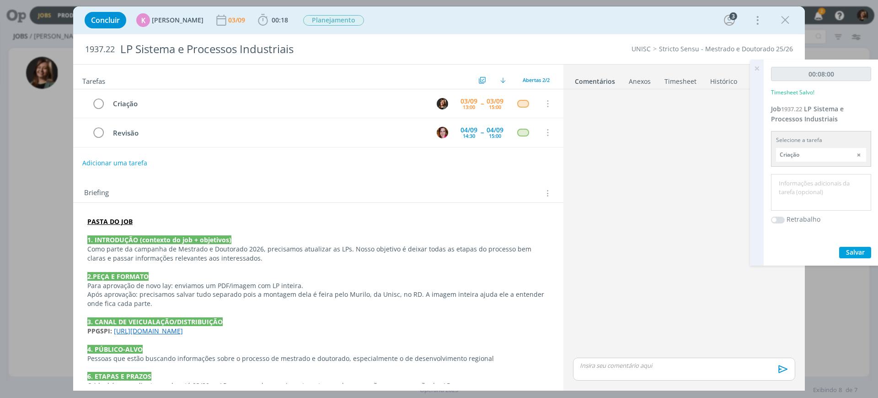
click at [802, 177] on textarea at bounding box center [822, 192] width 96 height 32
type textarea "Criação"
click at [858, 270] on div "Concluir K Karoline Arend 03/09 00:18 Iniciar Apontar Data * 03/09/2025 Horas *…" at bounding box center [439, 199] width 878 height 398
click at [857, 251] on span "Salvar" at bounding box center [855, 252] width 19 height 9
click at [784, 17] on icon "dialog" at bounding box center [786, 20] width 14 height 14
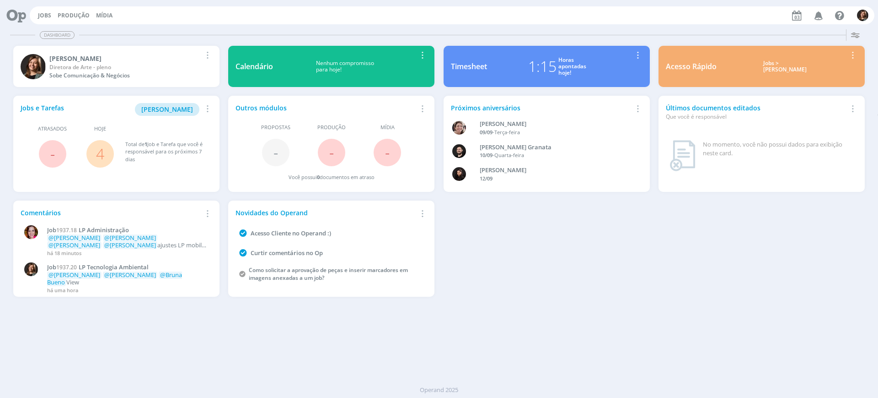
click at [763, 65] on div "Jobs > [PERSON_NAME]" at bounding box center [786, 66] width 124 height 13
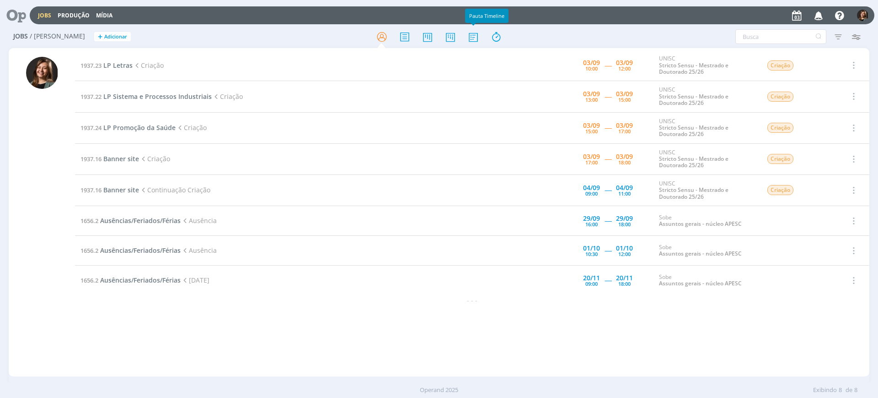
click at [460, 34] on div at bounding box center [439, 36] width 287 height 16
click at [471, 35] on icon at bounding box center [473, 37] width 16 height 18
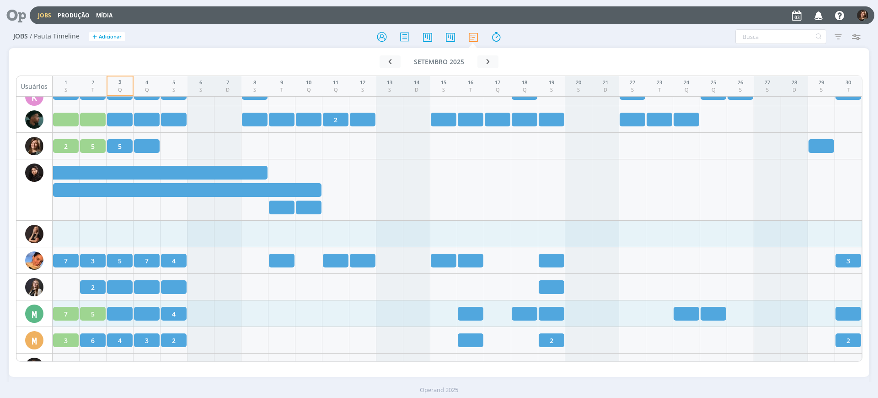
scroll to position [801, 0]
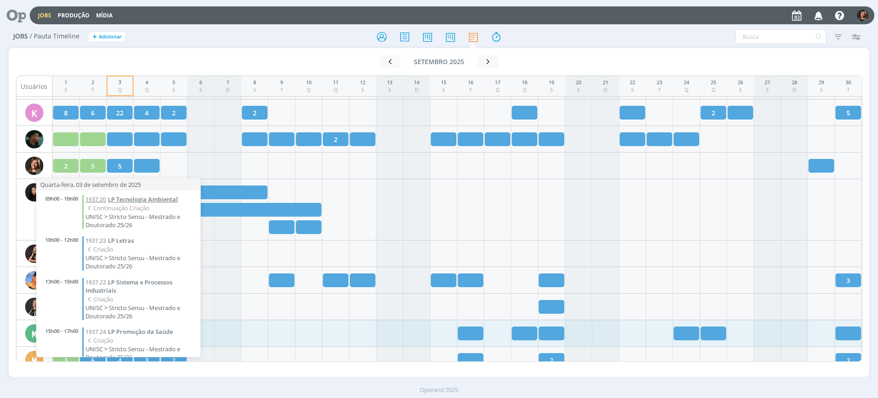
click at [114, 201] on span "LP Tecnologia Ambiental" at bounding box center [143, 199] width 70 height 8
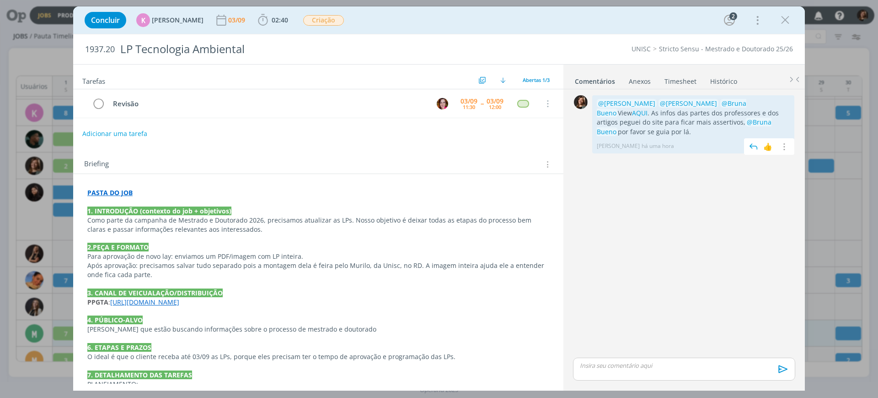
drag, startPoint x: 696, startPoint y: 130, endPoint x: 596, endPoint y: 93, distance: 107.0
click at [596, 93] on div "0 @[PERSON_NAME] @[PERSON_NAME] @[PERSON_NAME] View AQUI . As infos das partes …" at bounding box center [685, 124] width 230 height 63
copy p "@[PERSON_NAME] @[PERSON_NAME] @[PERSON_NAME] View AQUI . As infos das partes do…"
